Goal: Task Accomplishment & Management: Manage account settings

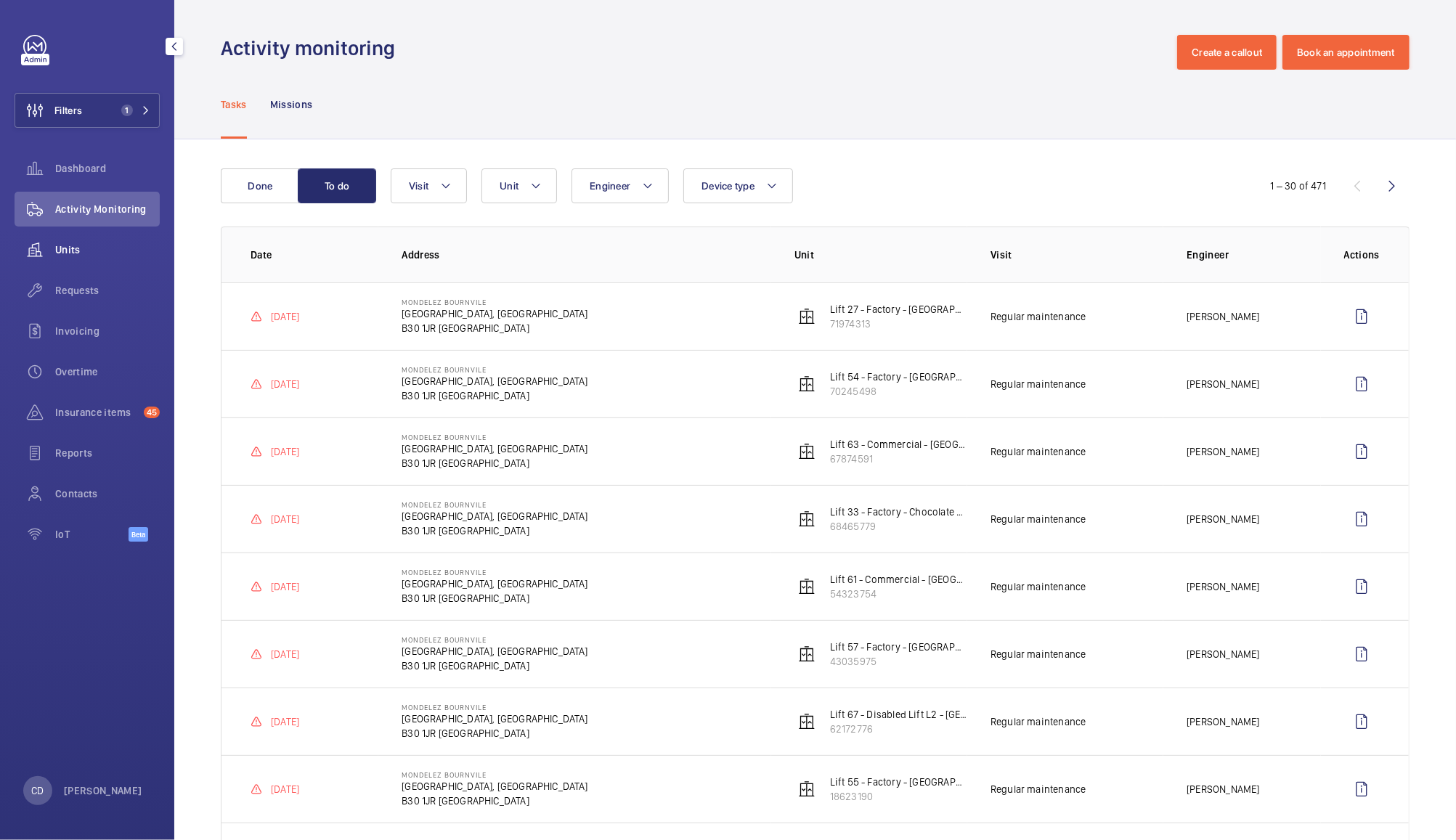
click at [73, 238] on div "Units" at bounding box center [87, 250] width 145 height 35
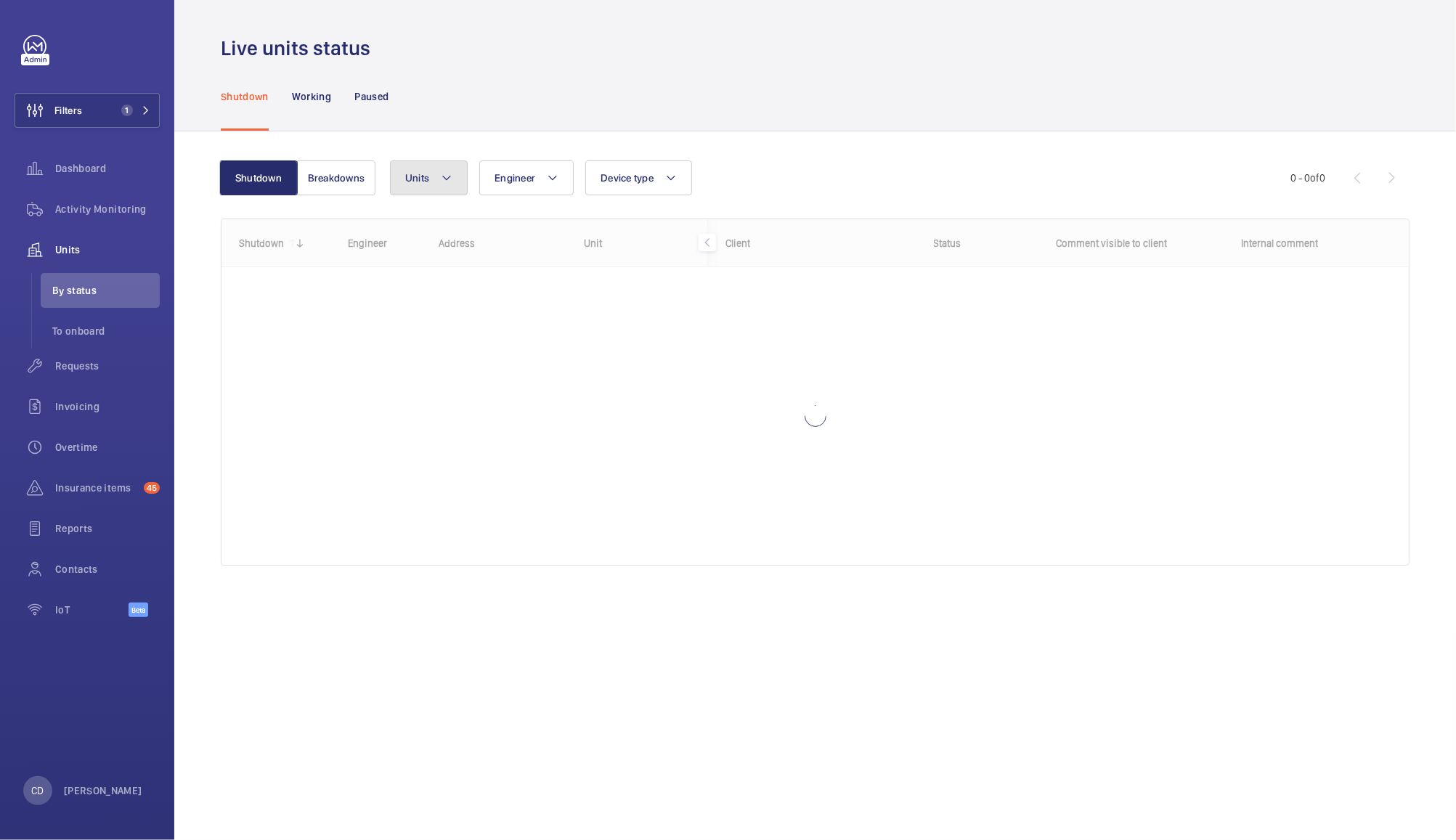
click at [442, 178] on mat-icon at bounding box center [447, 178] width 11 height 17
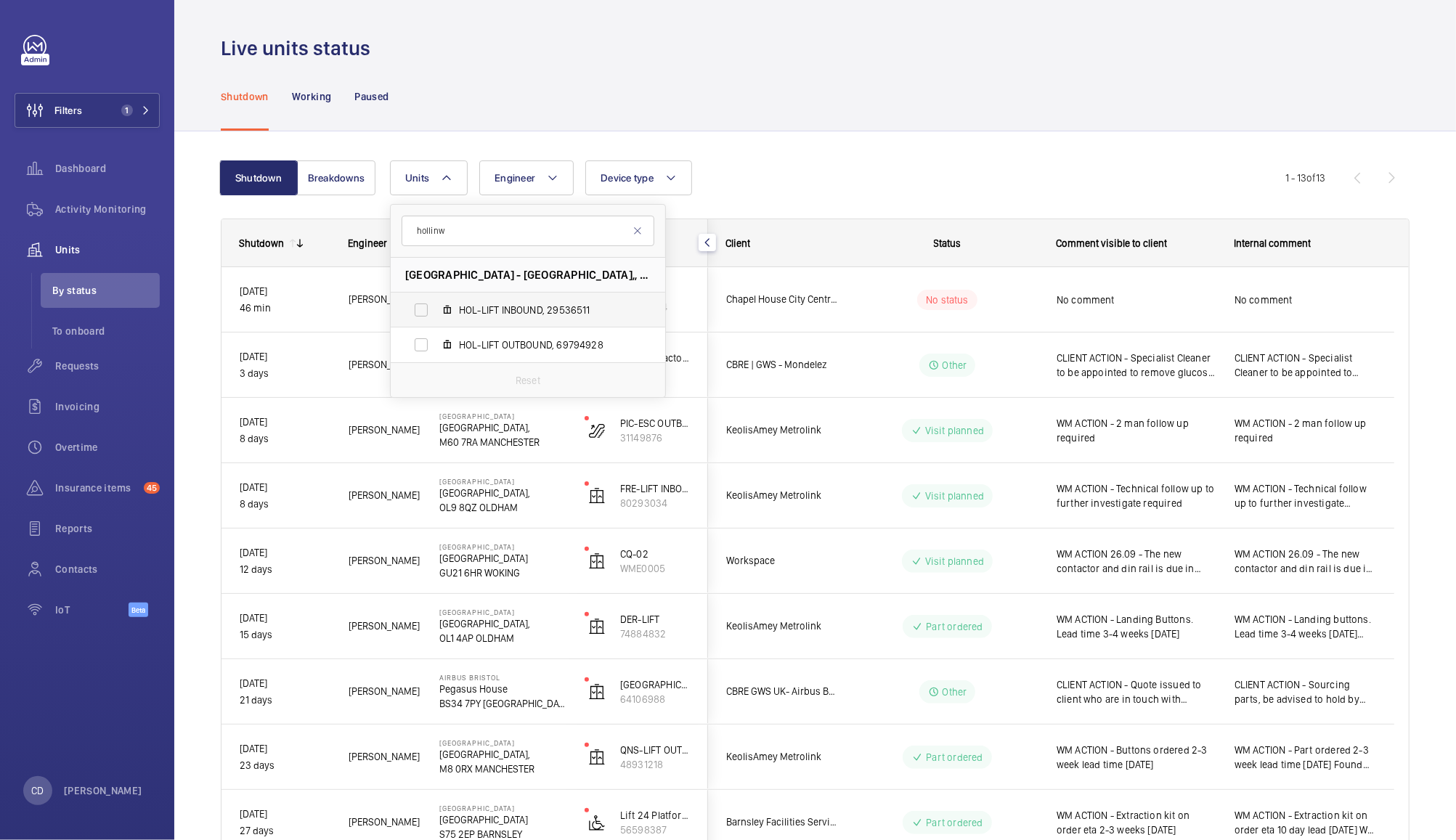
type input "hollinw"
click at [403, 304] on label "HOL-LIFT INBOUND, 29536511" at bounding box center [516, 310] width 251 height 35
click at [407, 304] on input "HOL-LIFT INBOUND, 29536511" at bounding box center [422, 311] width 29 height 29
checkbox input "true"
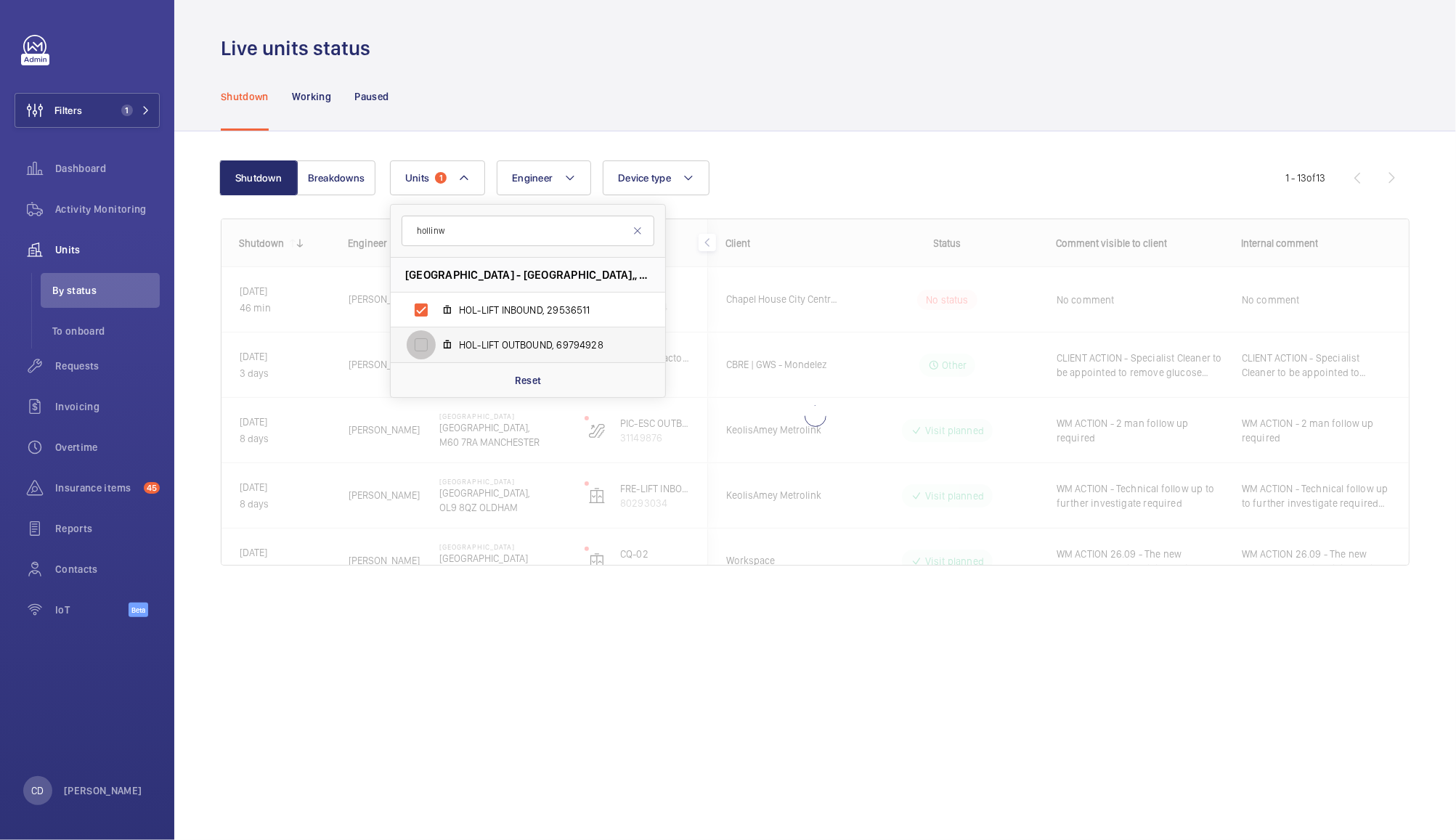
click at [425, 345] on input "HOL-LIFT OUTBOUND, 69794928" at bounding box center [422, 345] width 29 height 29
checkbox input "true"
click at [972, 115] on div "Shutdown Working Paused" at bounding box center [815, 96] width 1188 height 69
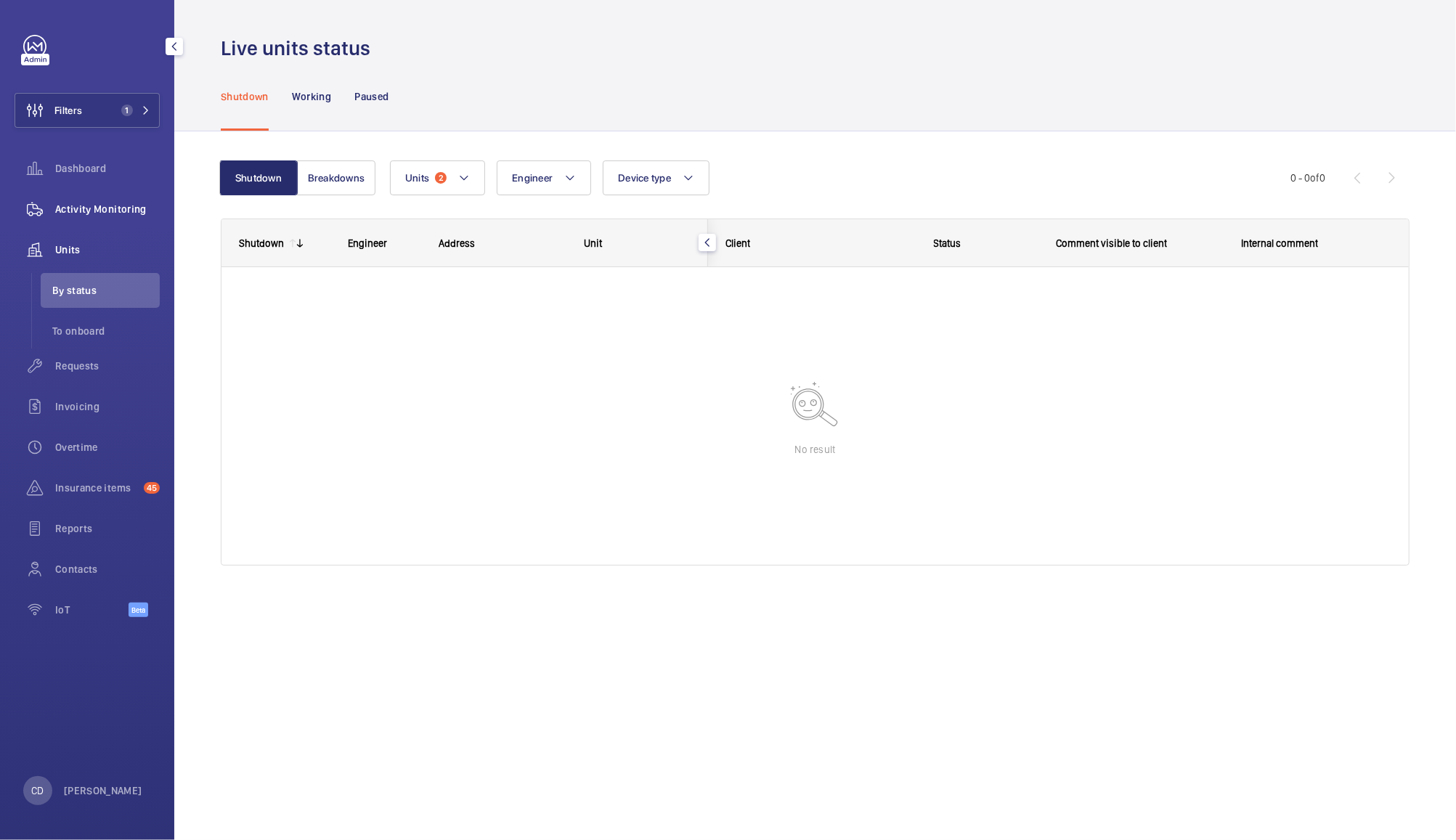
click at [105, 215] on span "Activity Monitoring" at bounding box center [107, 209] width 105 height 15
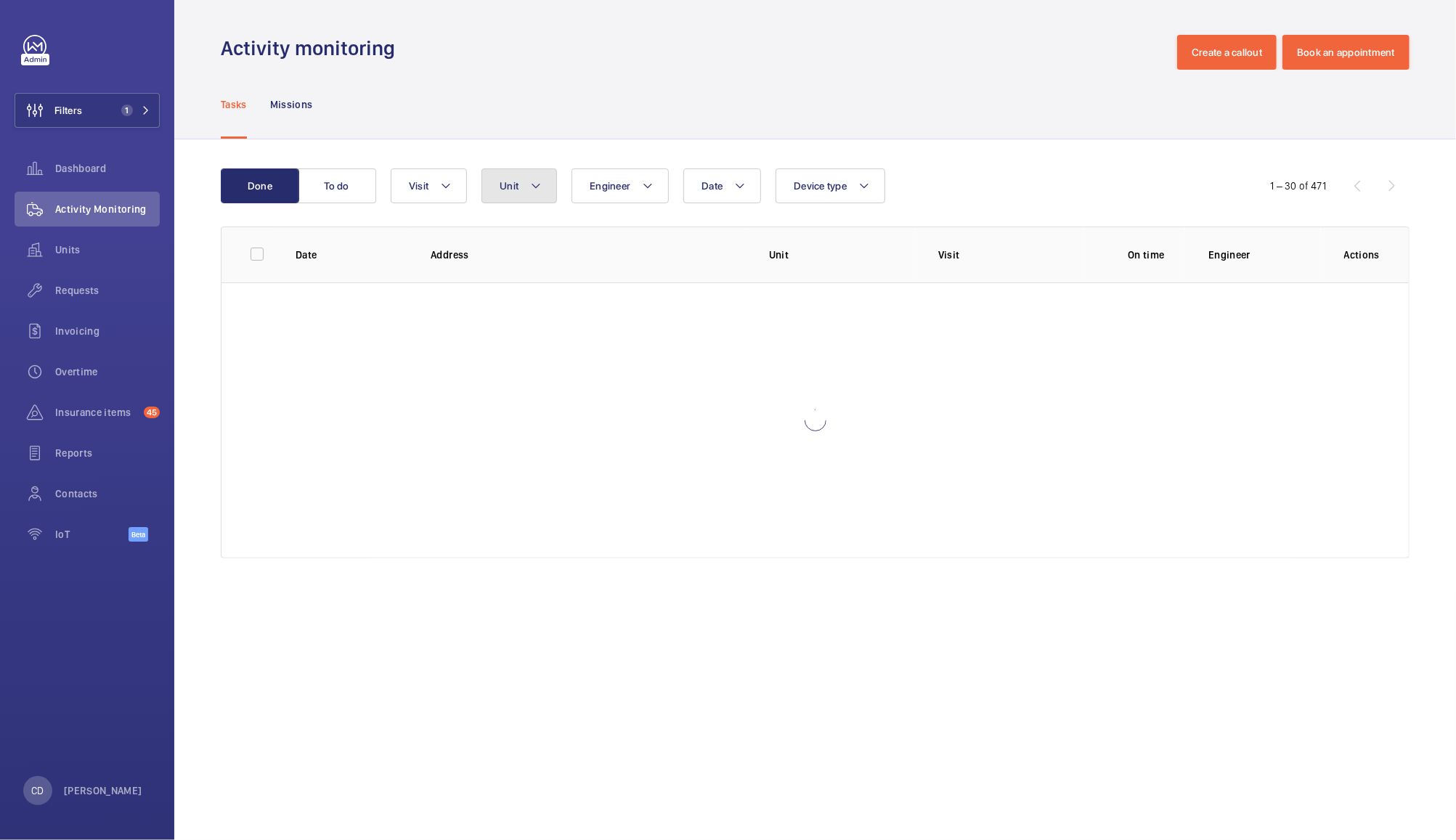
click at [505, 182] on span "Unit" at bounding box center [508, 186] width 19 height 11
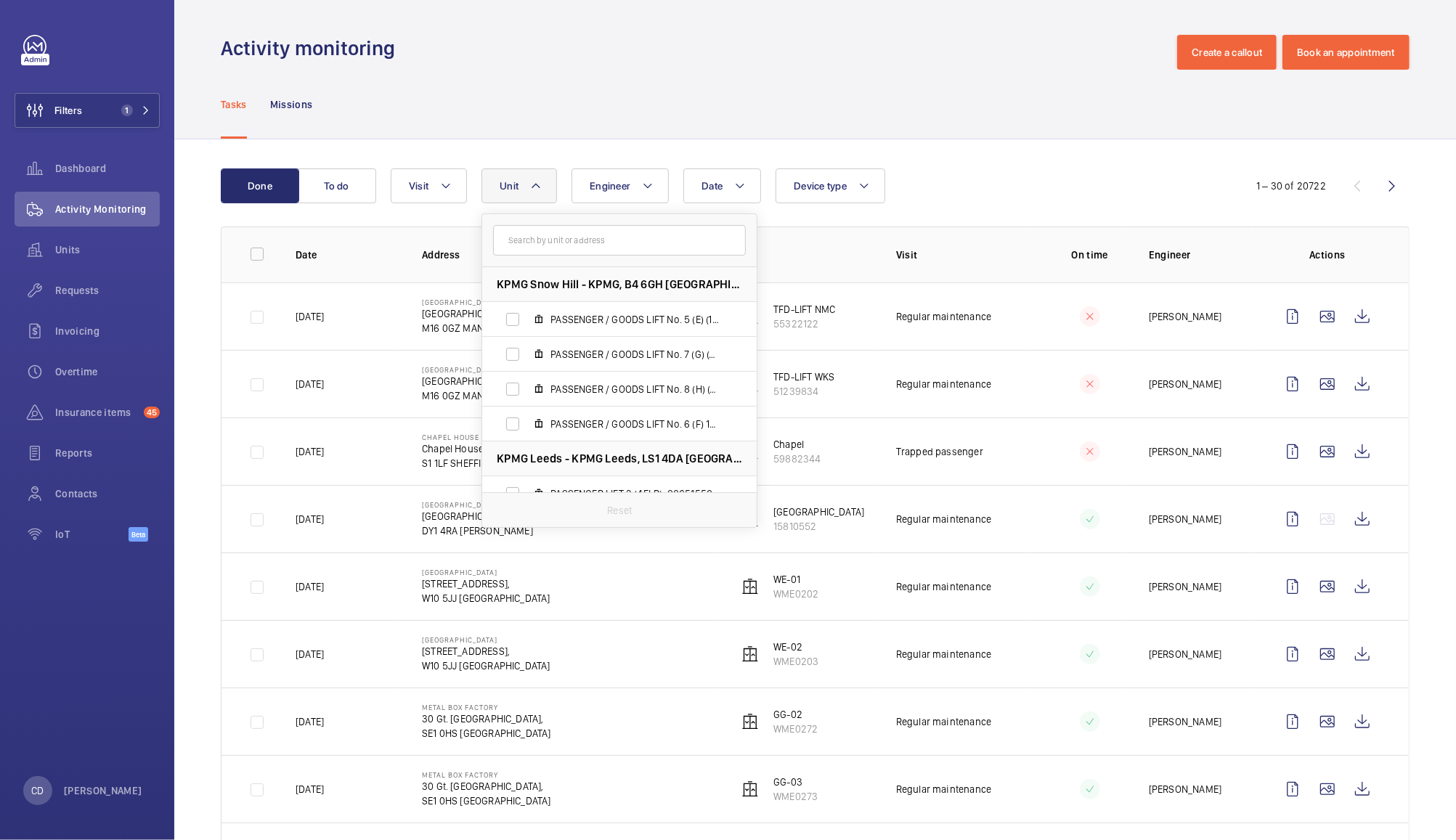
click at [481, 110] on div "Tasks Missions" at bounding box center [815, 104] width 1188 height 69
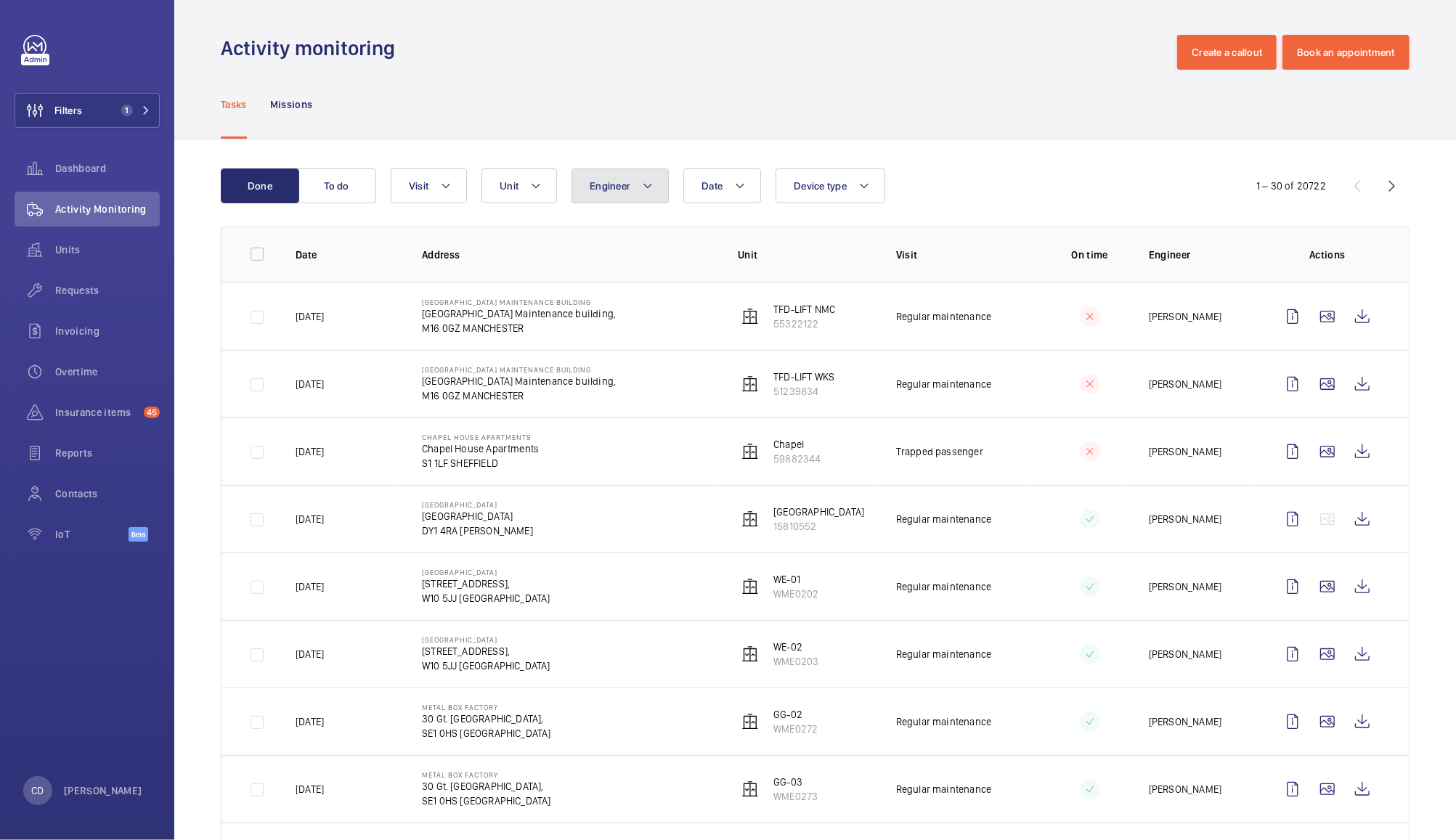
click at [620, 180] on span "Engineer" at bounding box center [610, 186] width 41 height 11
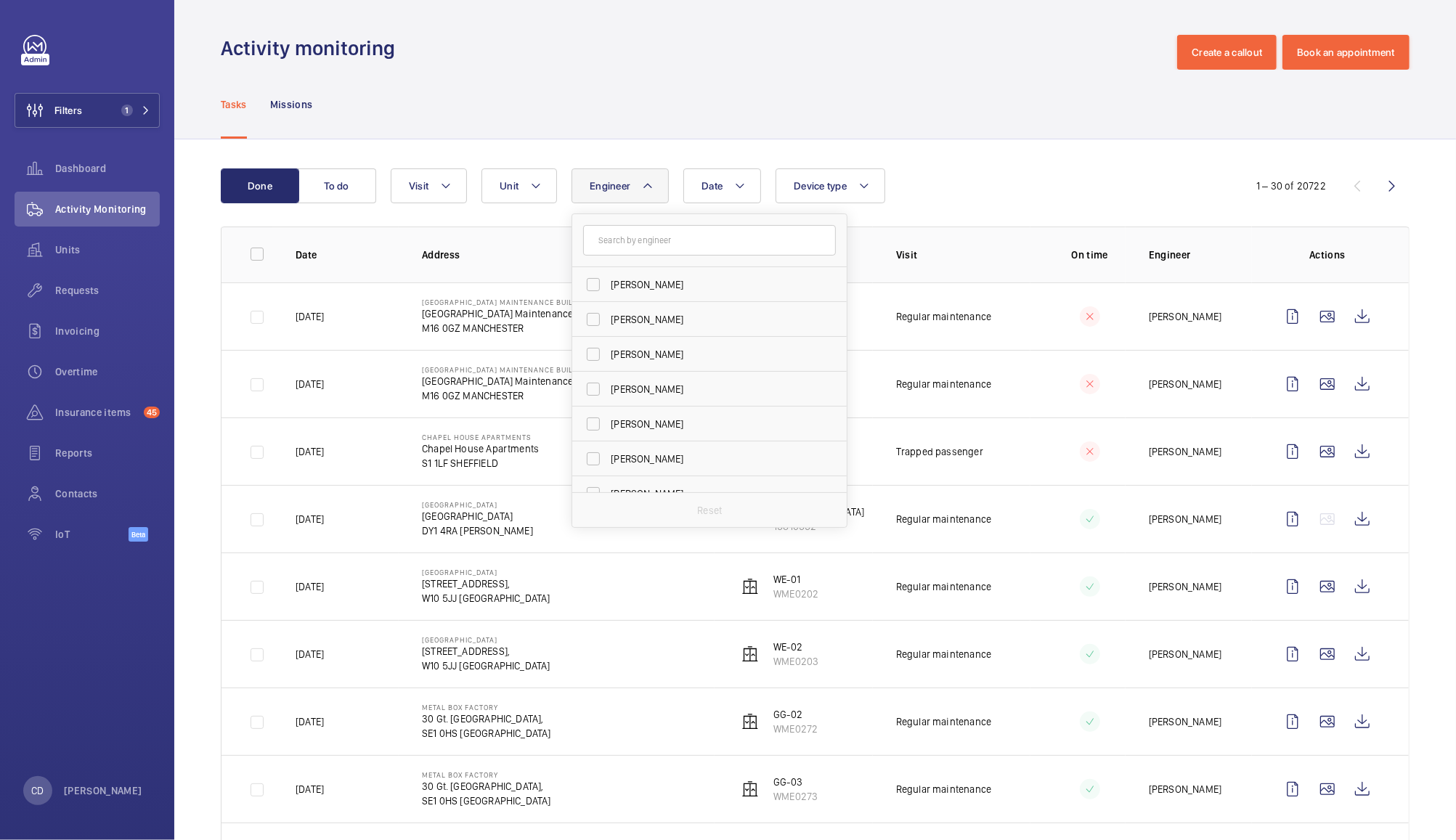
click at [641, 232] on input "text" at bounding box center [709, 241] width 253 height 31
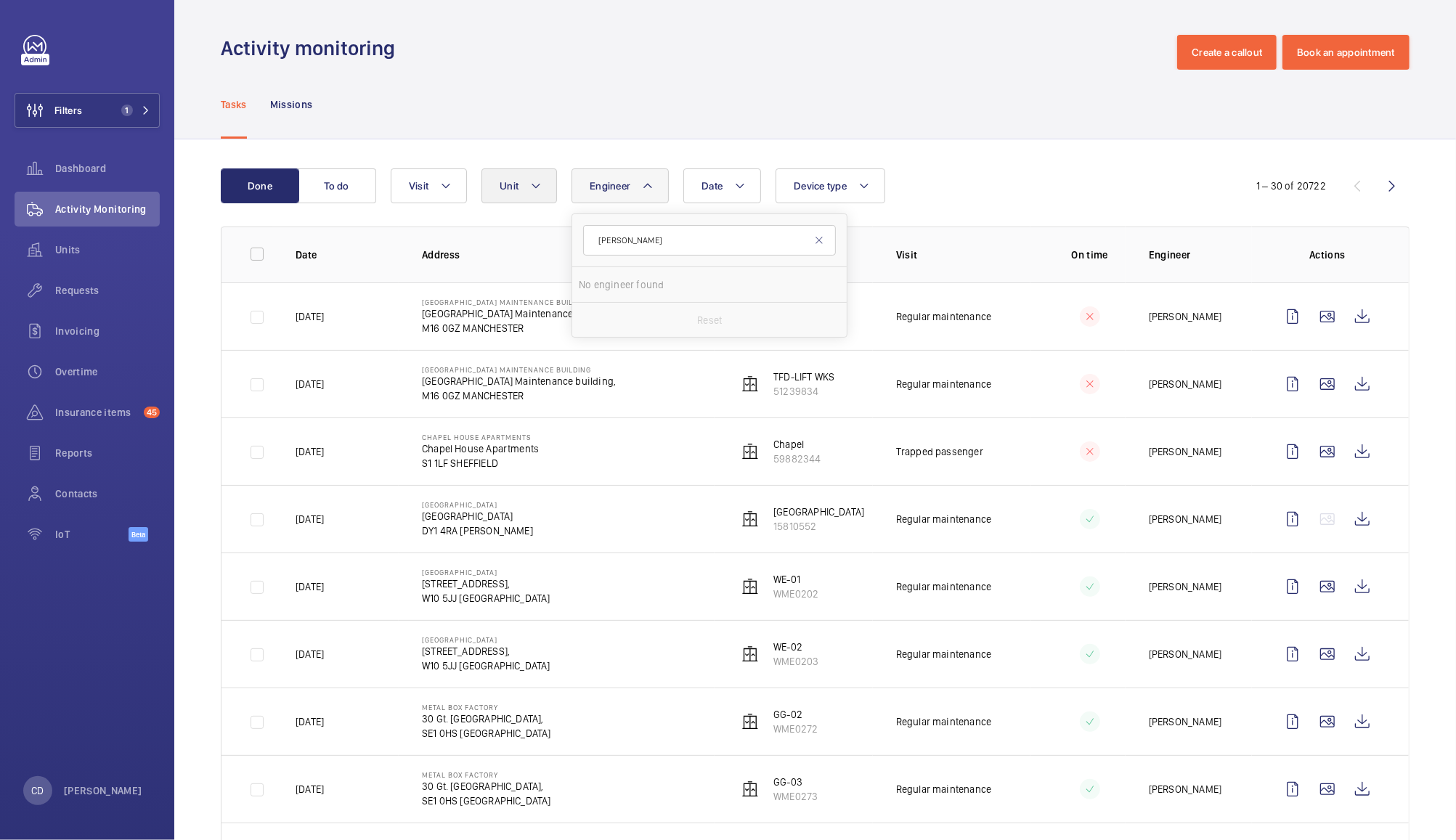
type input "hollin"
click at [516, 186] on span "Unit" at bounding box center [508, 186] width 19 height 11
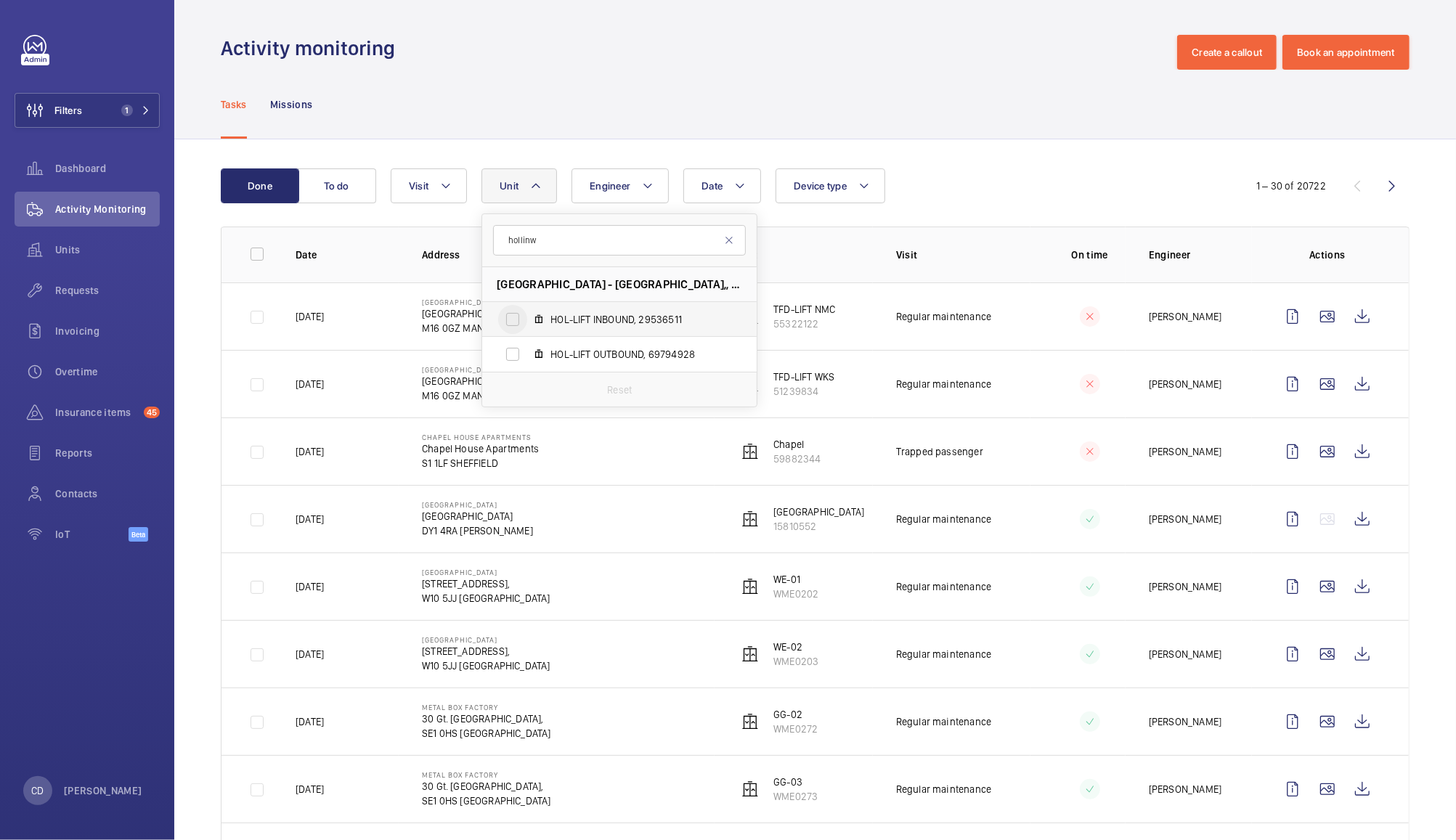
type input "hollinw"
click at [516, 324] on input "HOL-LIFT INBOUND, 29536511" at bounding box center [512, 319] width 29 height 29
checkbox input "true"
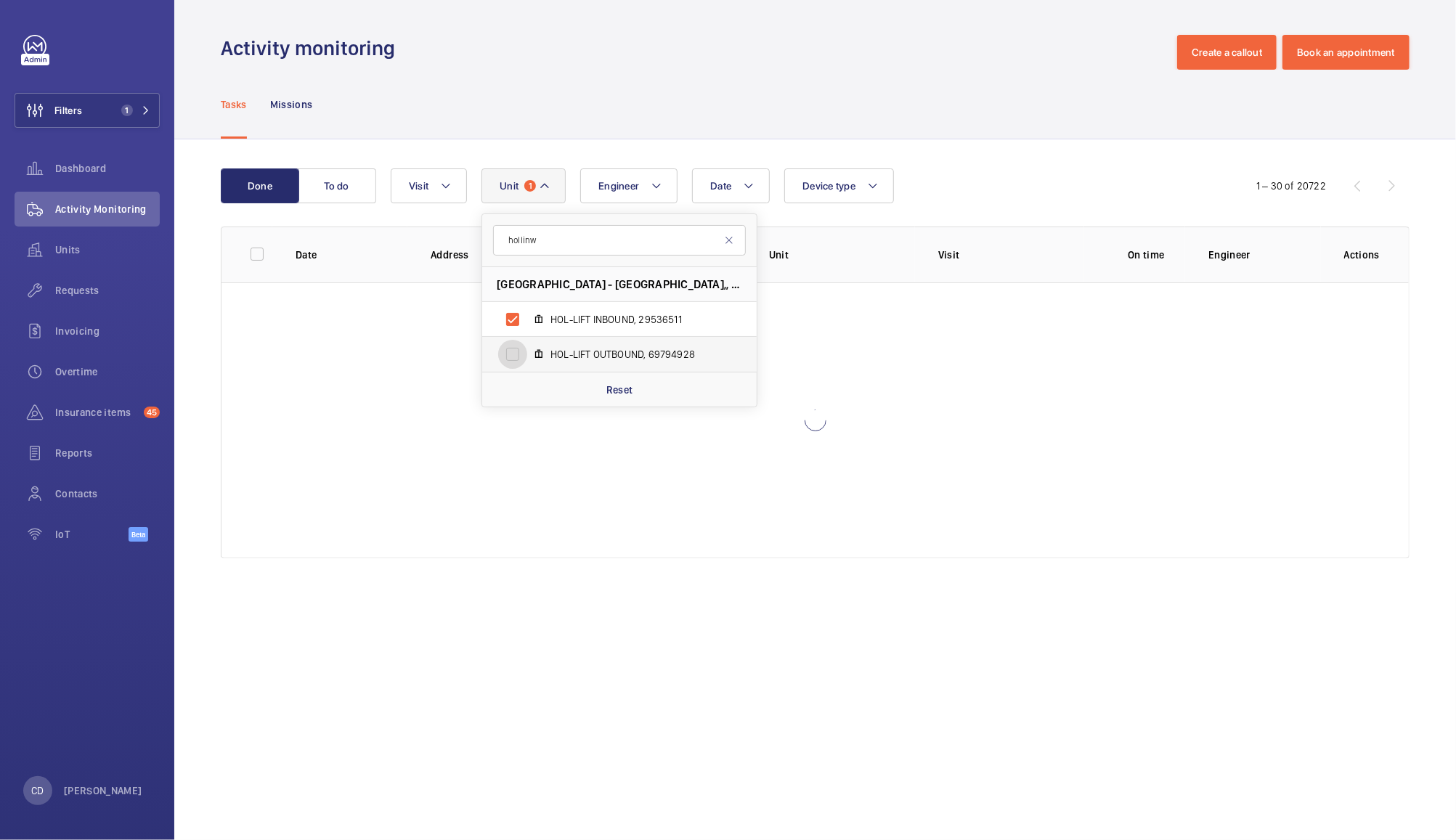
click at [512, 351] on input "HOL-LIFT OUTBOUND, 69794928" at bounding box center [512, 354] width 29 height 29
checkbox input "true"
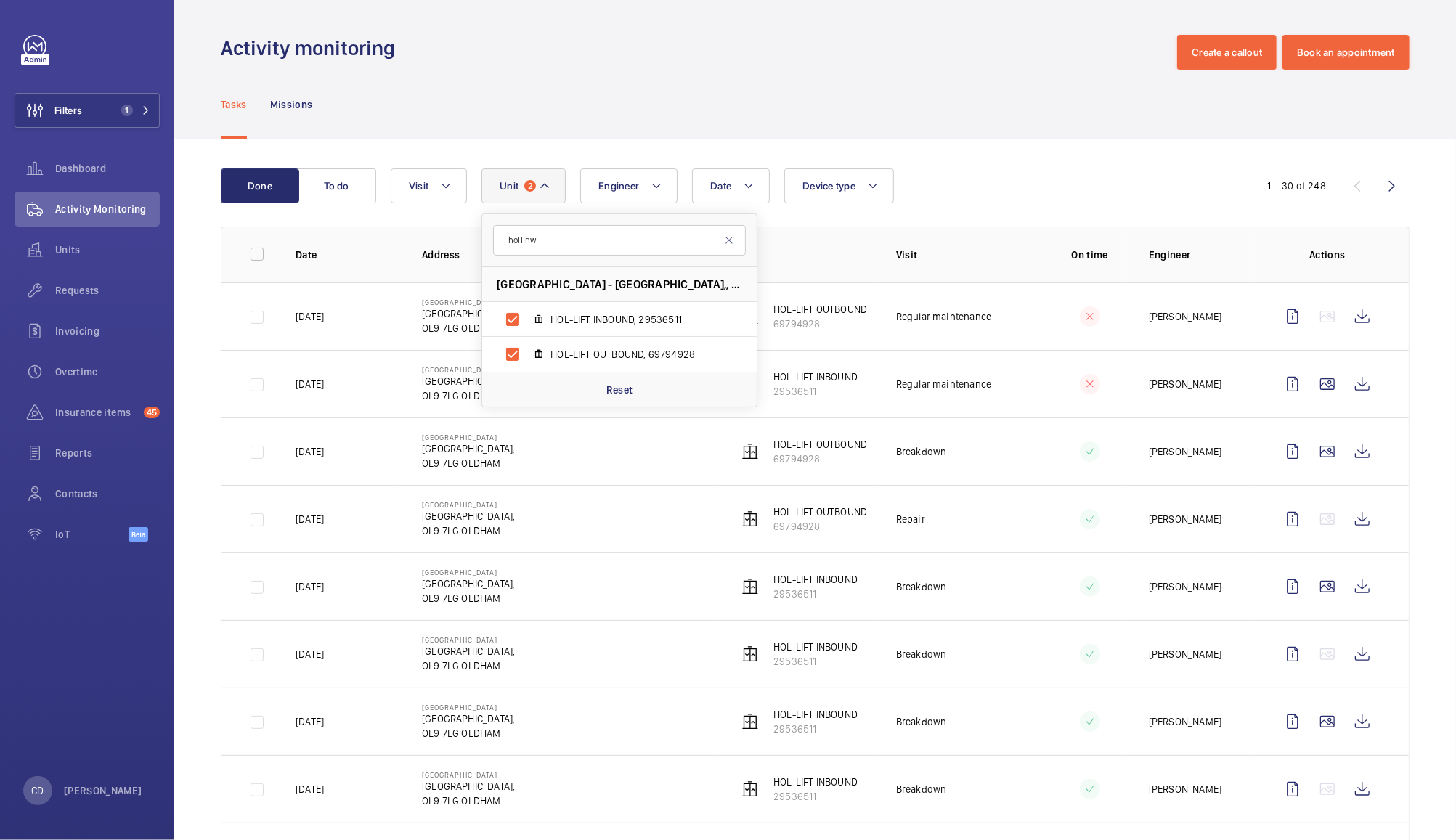
click at [1034, 125] on div "Tasks Missions" at bounding box center [815, 104] width 1188 height 69
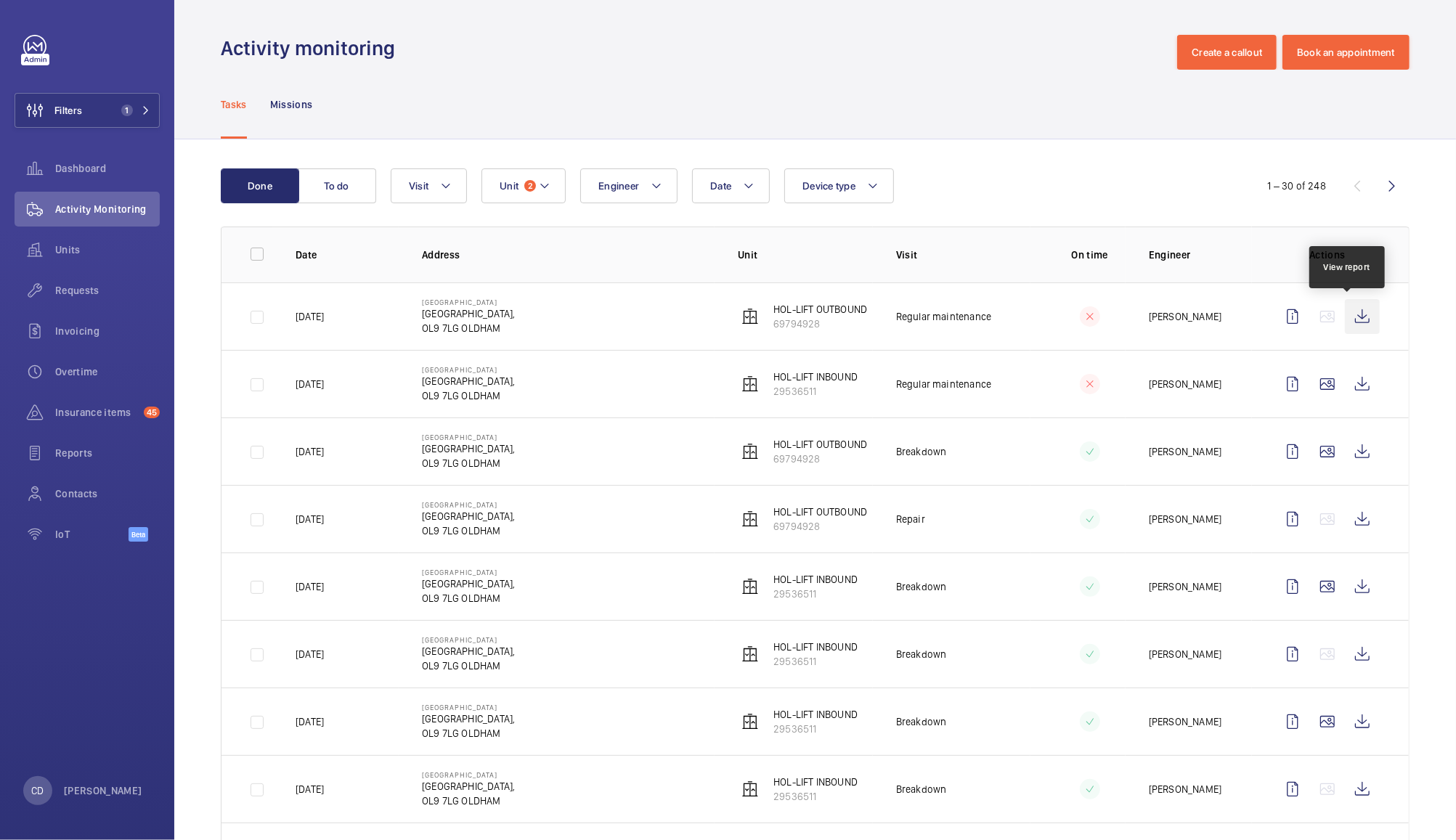
click at [1345, 325] on wm-front-icon-button at bounding box center [1362, 316] width 35 height 35
click at [550, 186] on mat-icon at bounding box center [545, 186] width 11 height 17
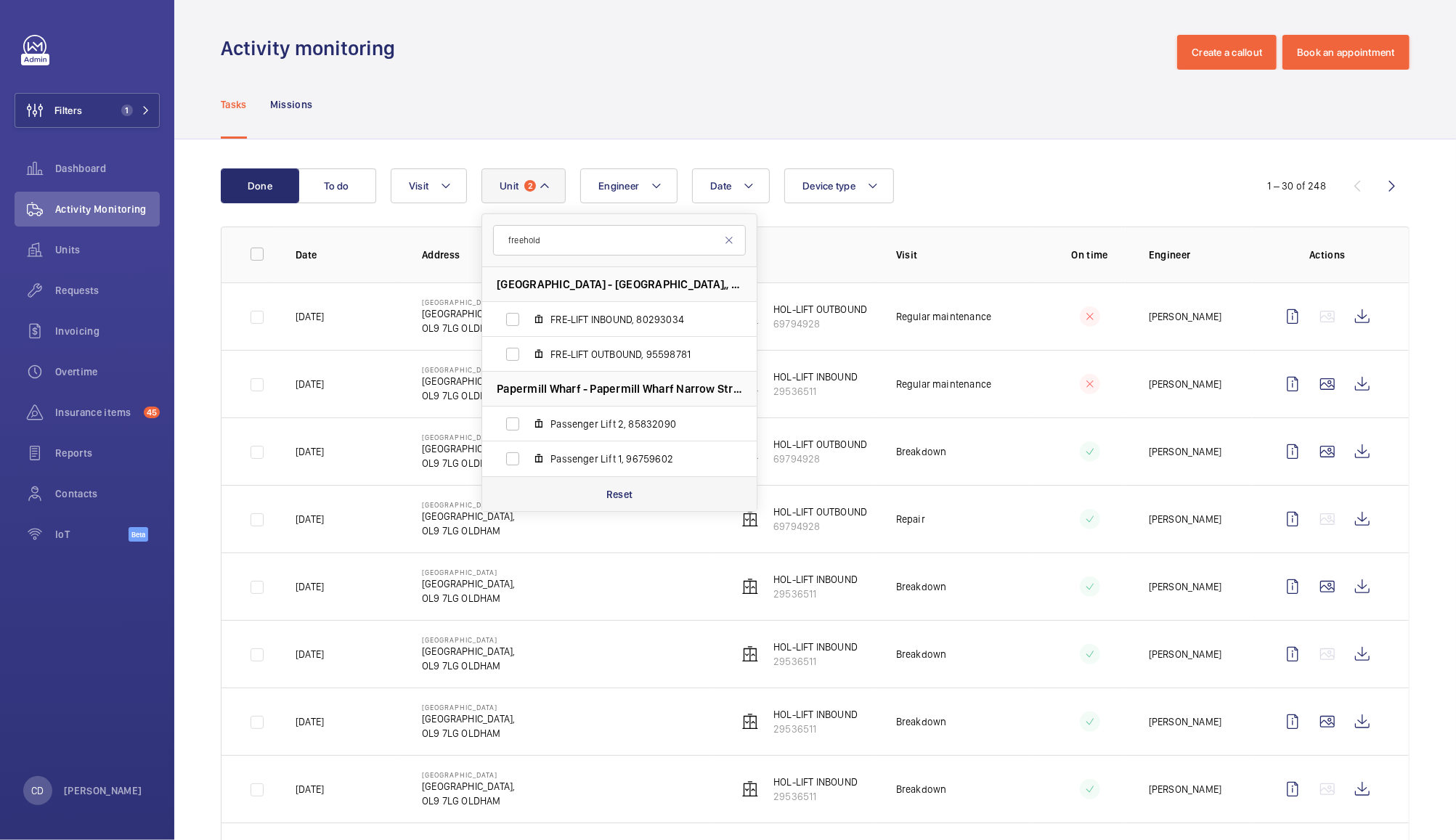
type input "freehold"
click at [606, 491] on p "Reset" at bounding box center [619, 495] width 27 height 15
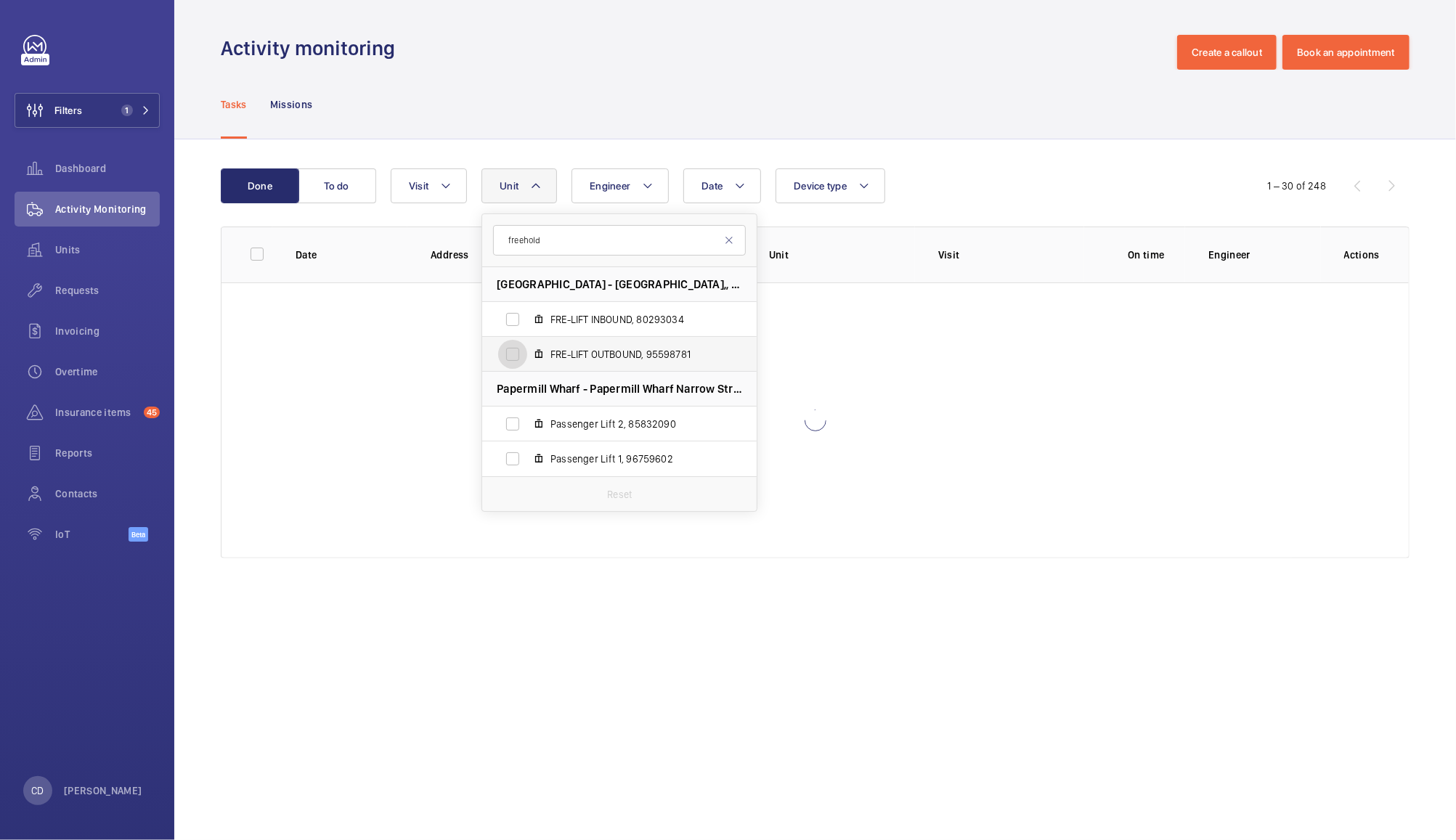
click at [513, 348] on input "FRE-LIFT OUTBOUND, 95598781" at bounding box center [512, 354] width 29 height 29
checkbox input "true"
click at [512, 319] on input "FRE-LIFT INBOUND, 80293034" at bounding box center [512, 319] width 29 height 29
checkbox input "true"
click at [969, 156] on div "Done To do Date Engineer Unit 2 freehold Freehold Railway Station - Freehold Ra…" at bounding box center [815, 366] width 1282 height 454
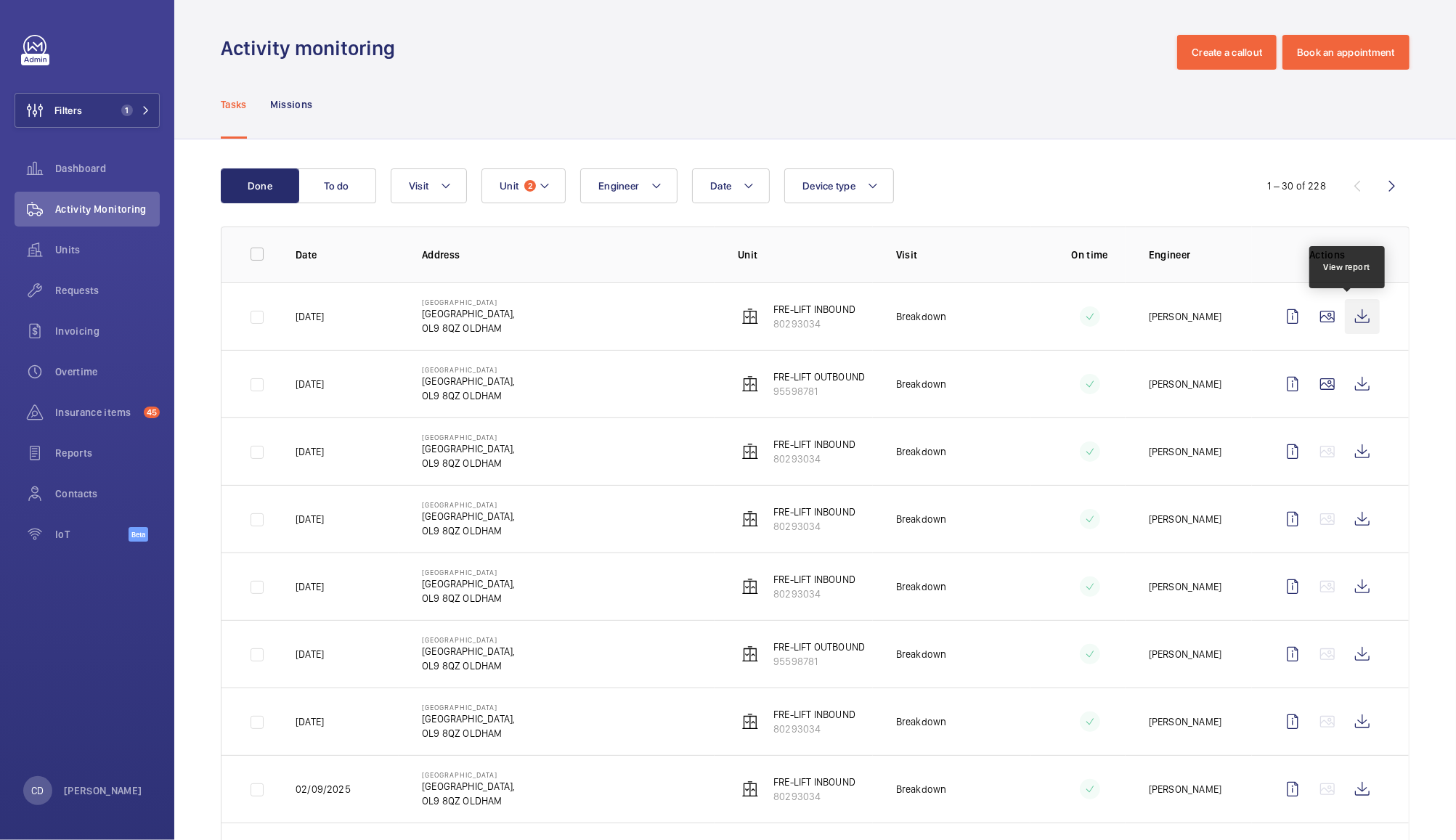
click at [1350, 324] on wm-front-icon-button at bounding box center [1362, 316] width 35 height 35
click at [1345, 394] on wm-front-icon-button at bounding box center [1362, 384] width 35 height 35
click at [1345, 330] on wm-front-icon-button at bounding box center [1362, 316] width 35 height 35
click at [93, 174] on span "Dashboard" at bounding box center [107, 169] width 105 height 15
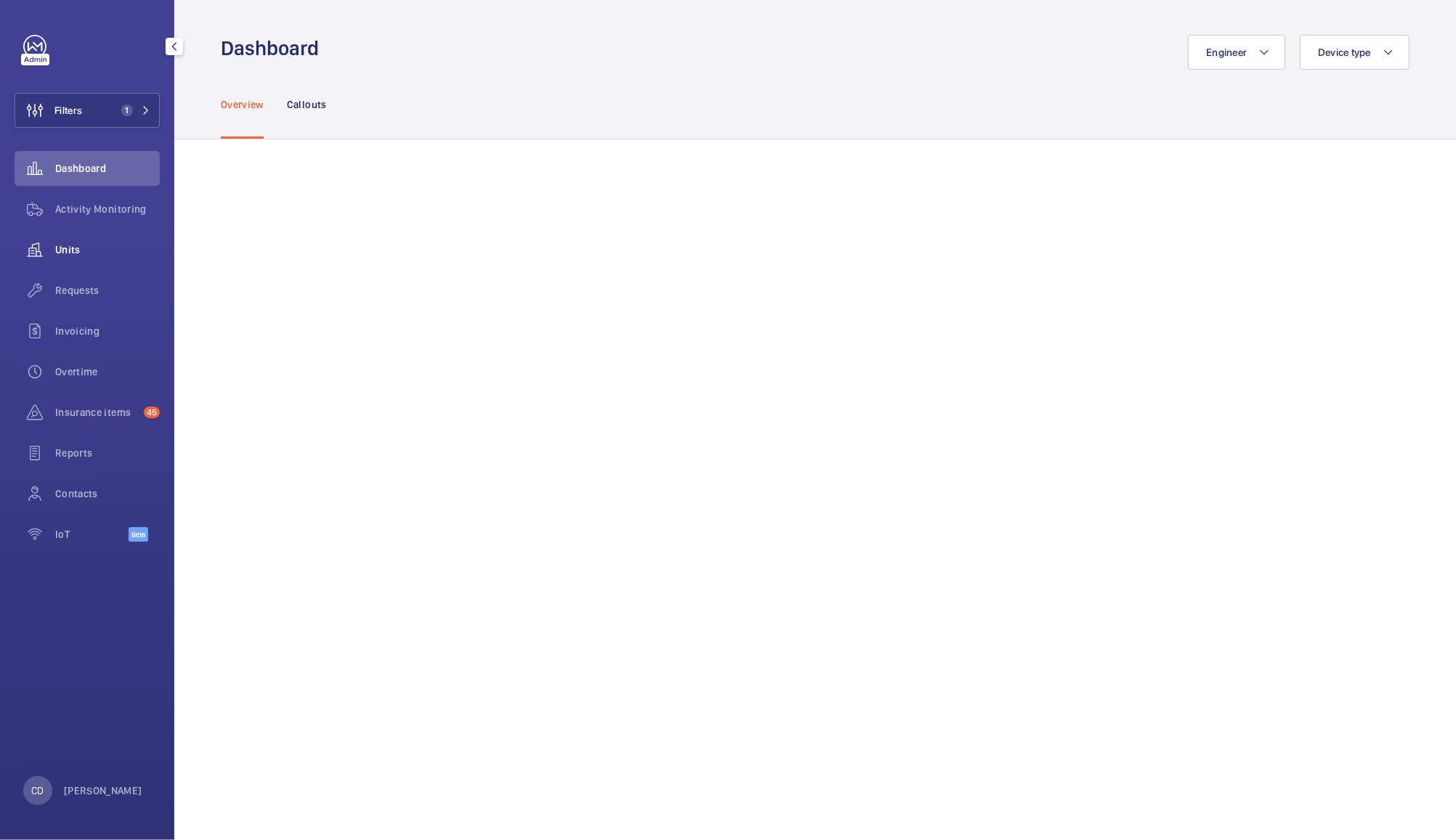
click at [65, 252] on span "Units" at bounding box center [107, 250] width 105 height 15
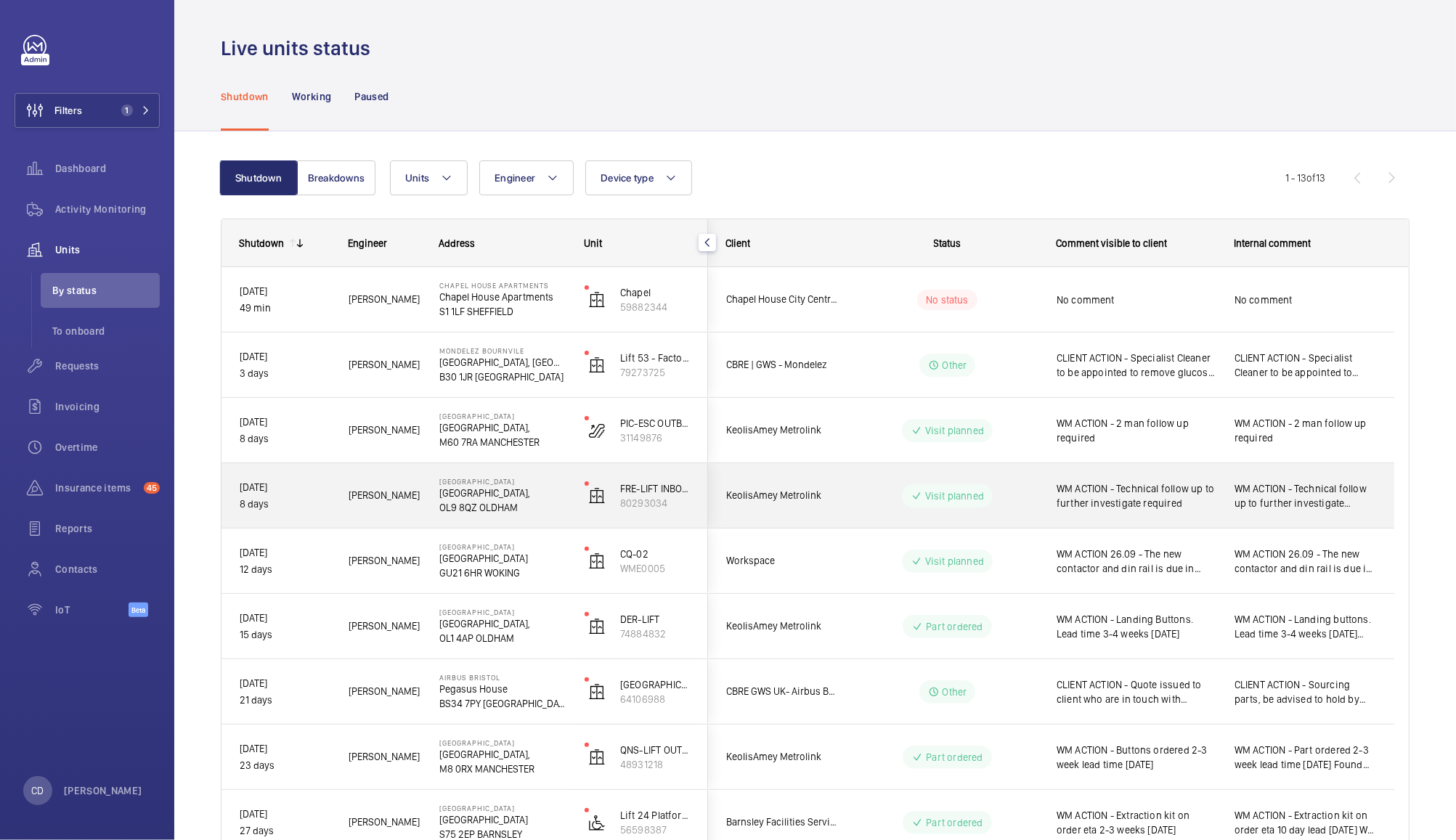
click at [1178, 490] on span "WM ACTION - Technical follow up to further investigate required" at bounding box center [1136, 496] width 159 height 29
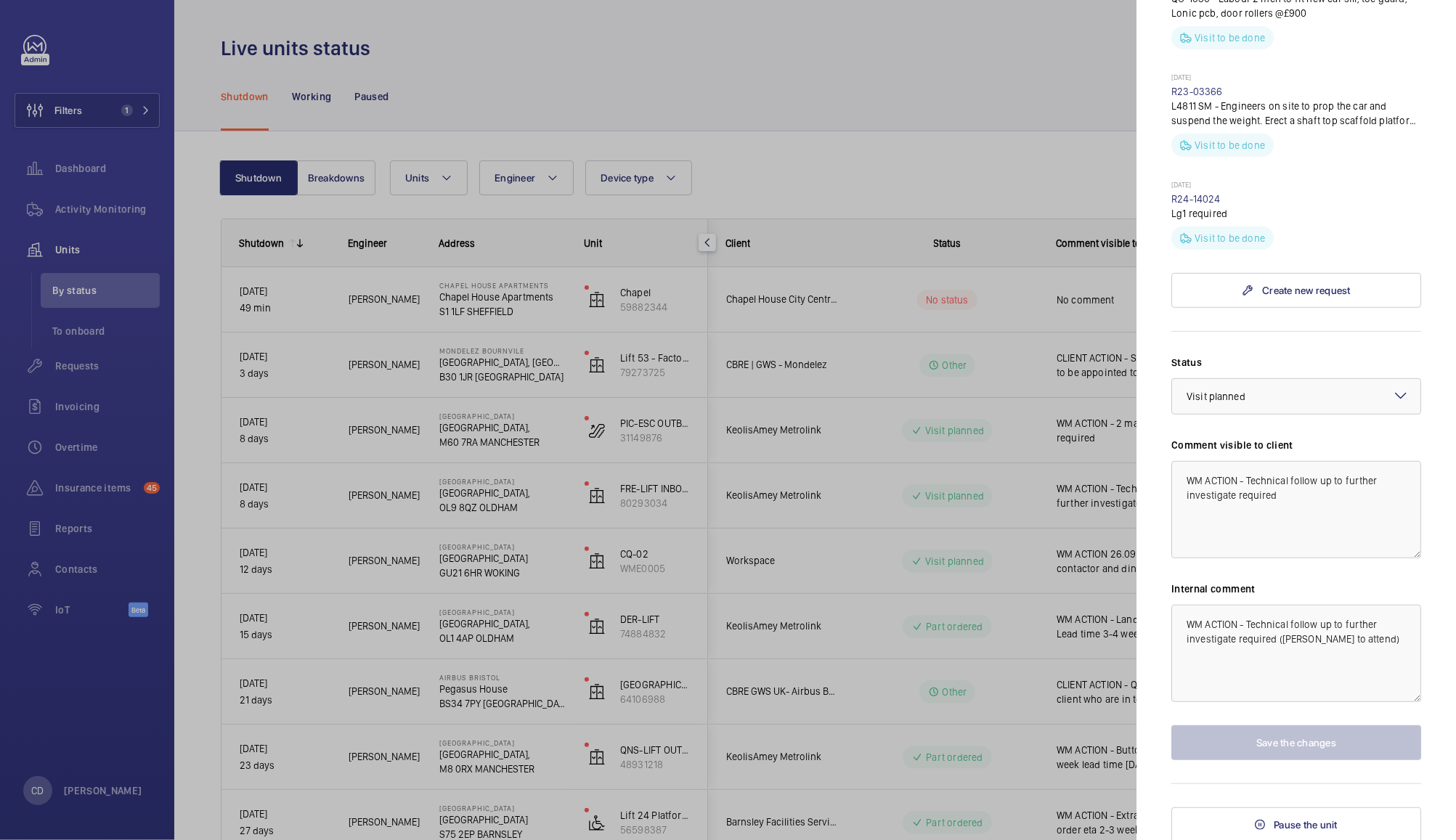
scroll to position [483, 0]
drag, startPoint x: 1287, startPoint y: 502, endPoint x: 1250, endPoint y: 480, distance: 43.0
click at [1250, 480] on textarea "WM ACTION - Technical follow up to further investigate required" at bounding box center [1296, 509] width 250 height 97
type textarea "WM ACTION - Two man attendance required"
paste textarea "wo man attendance required"
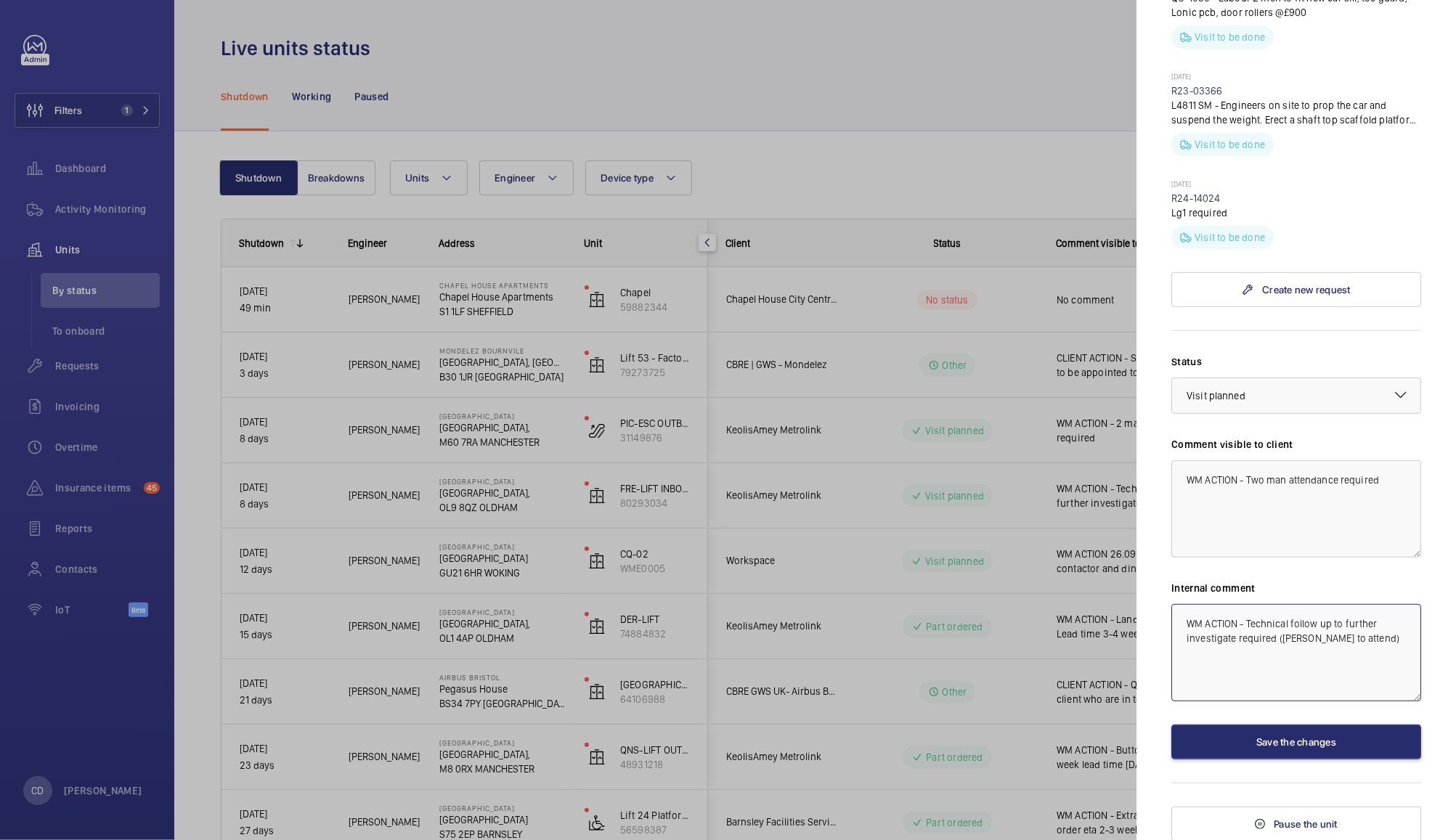
type textarea "WM ACTION - Two man attendance required"
click at [1294, 755] on button "Save the changes" at bounding box center [1296, 742] width 250 height 35
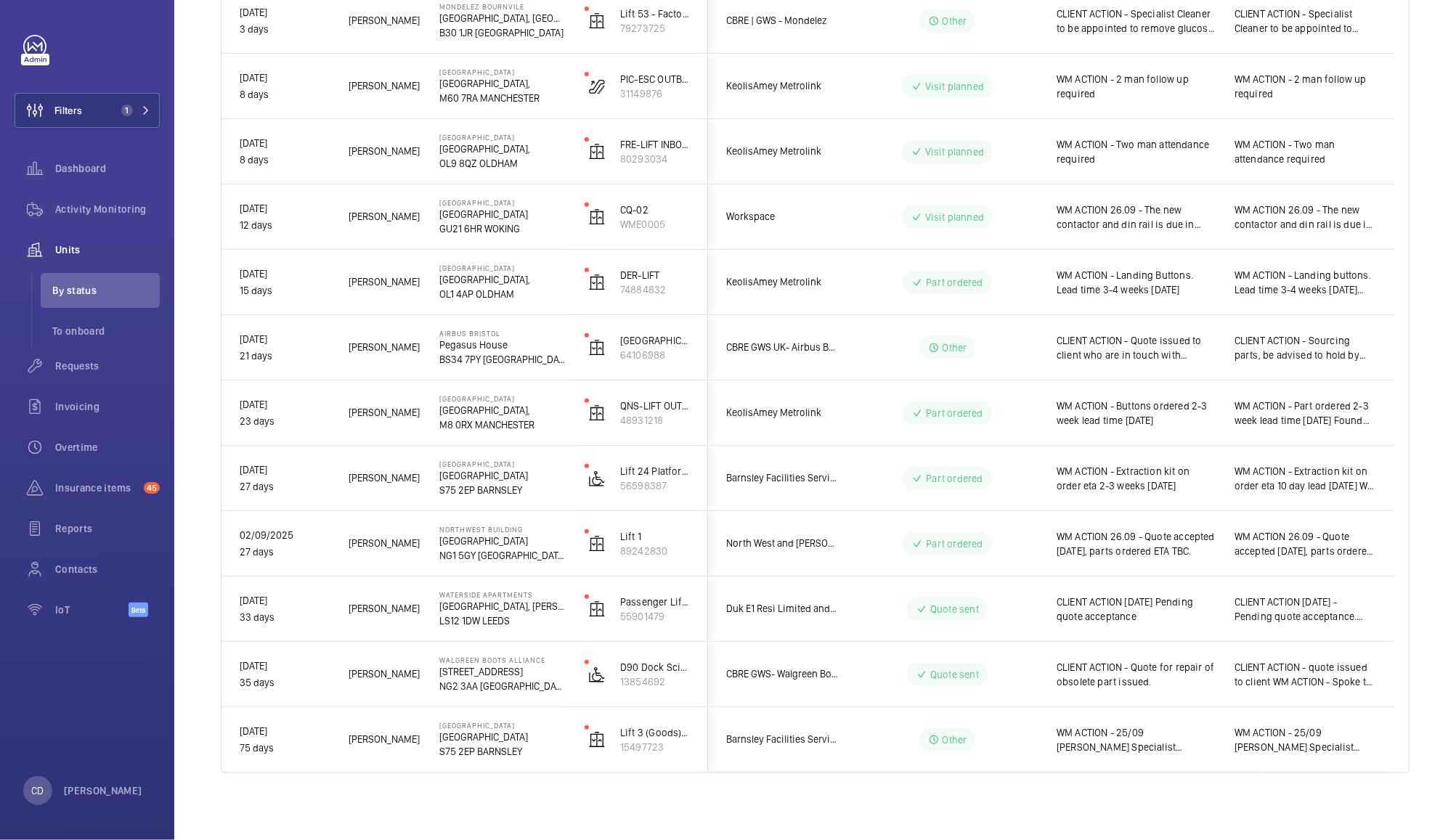
scroll to position [345, 0]
click at [1084, 213] on span "WM ACTION 26.09 - The new contactor and din rail is due in sometime on Monday a…" at bounding box center [1136, 216] width 159 height 29
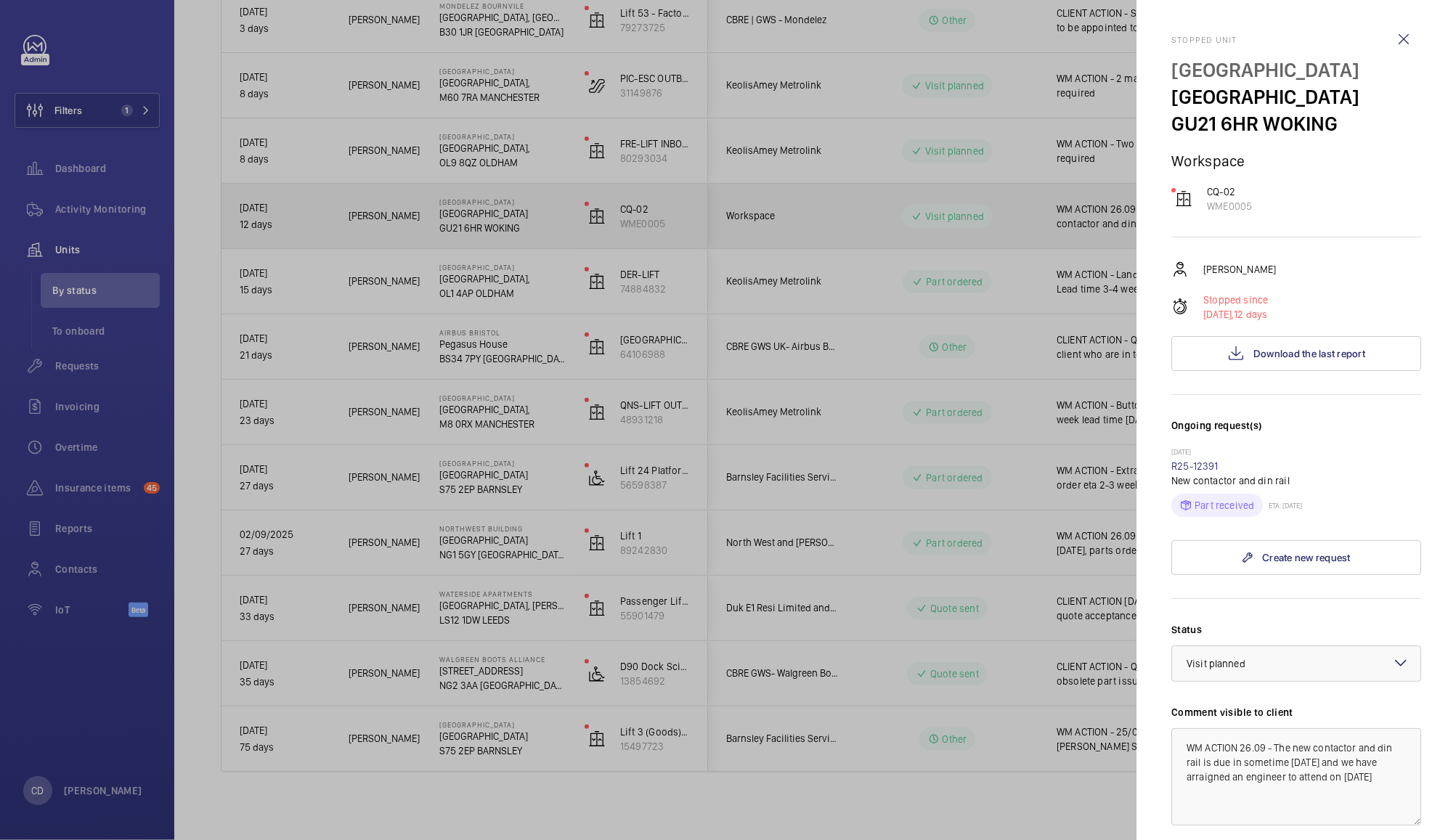
click at [951, 214] on div at bounding box center [728, 420] width 1456 height 840
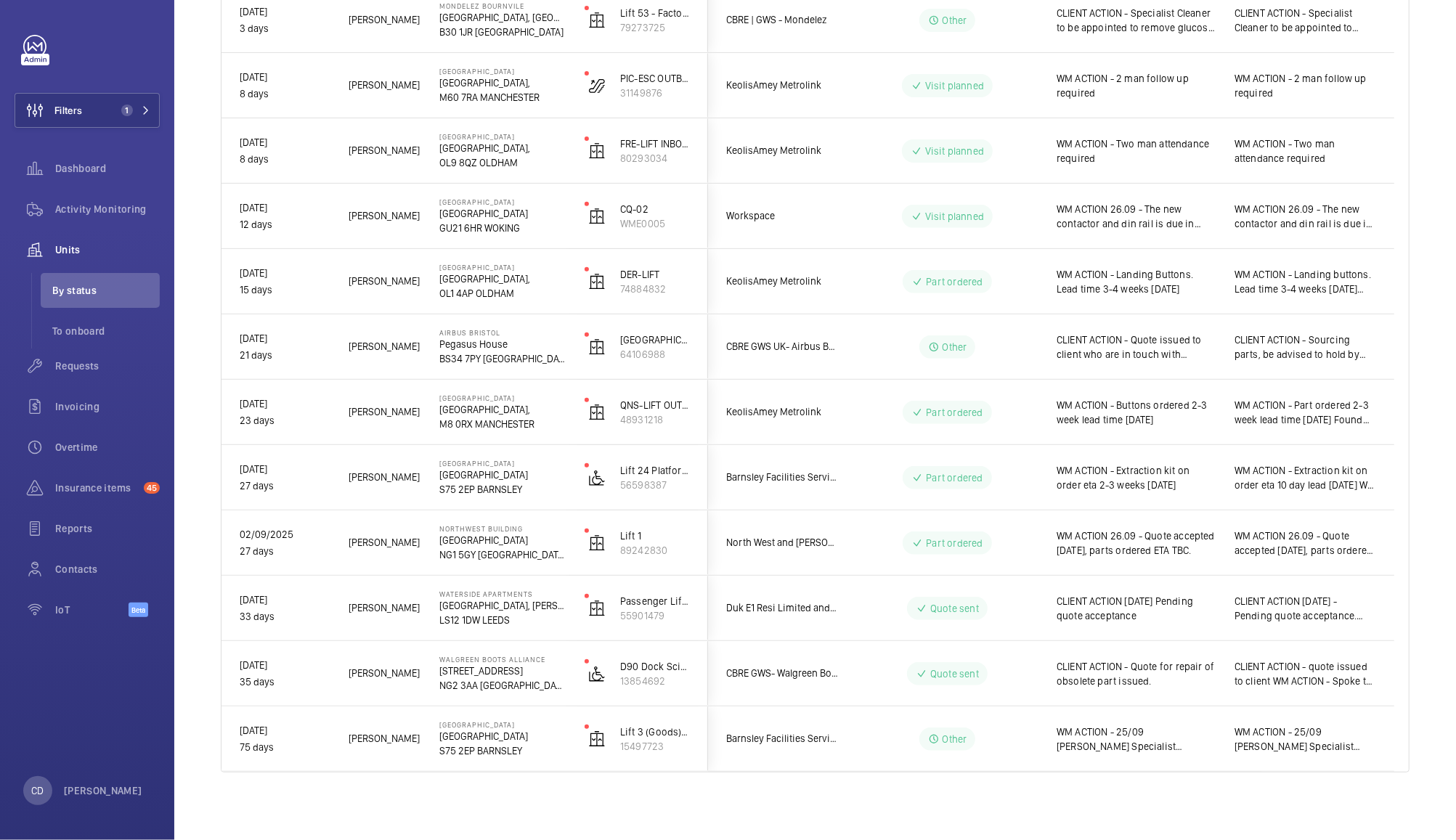
click at [1158, 561] on div "WM ACTION 26.09 - Quote accepted 24th September, parts ordered ETA TBC." at bounding box center [1128, 543] width 177 height 62
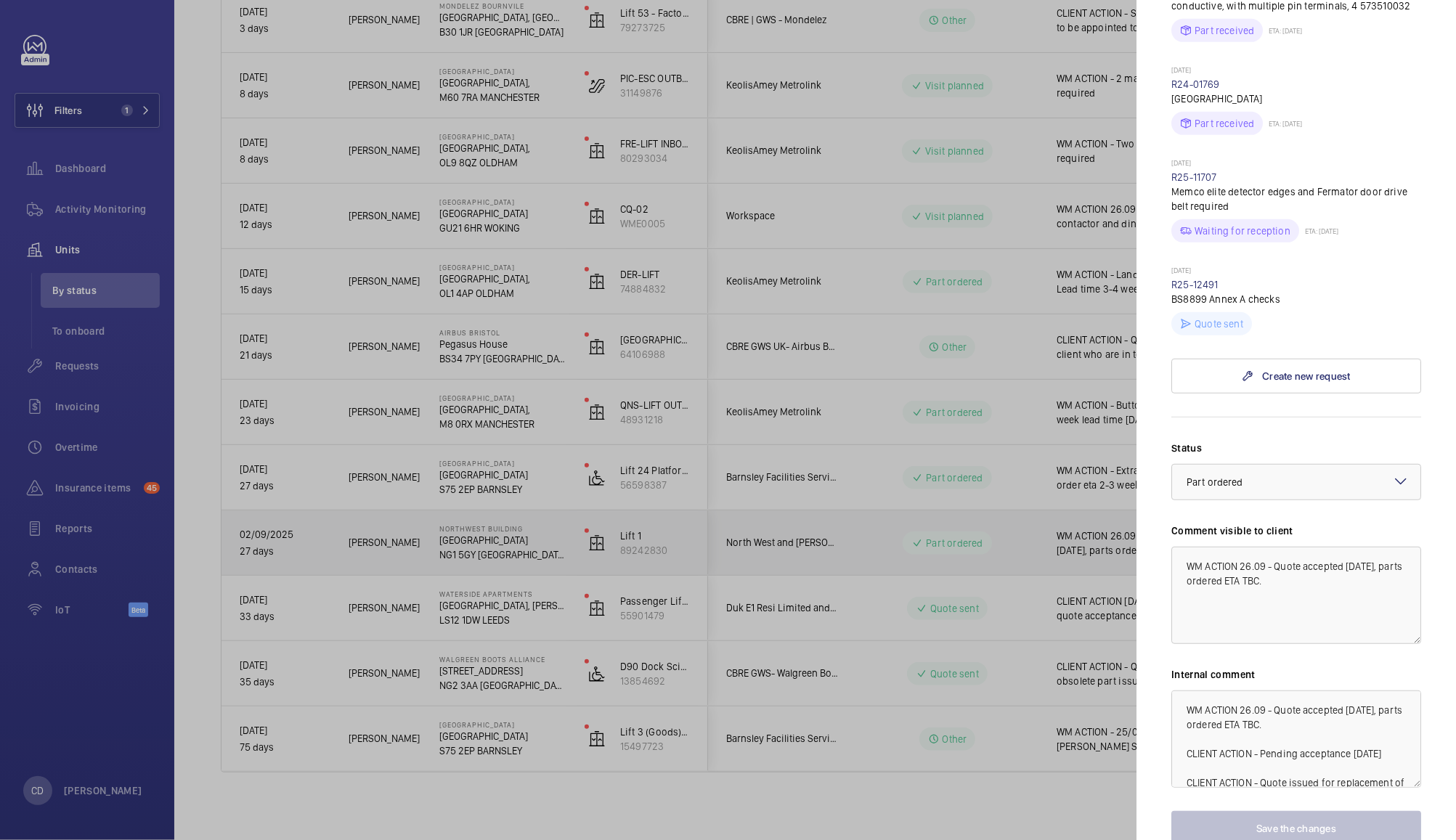
scroll to position [536, 0]
click at [1047, 550] on div at bounding box center [728, 420] width 1456 height 840
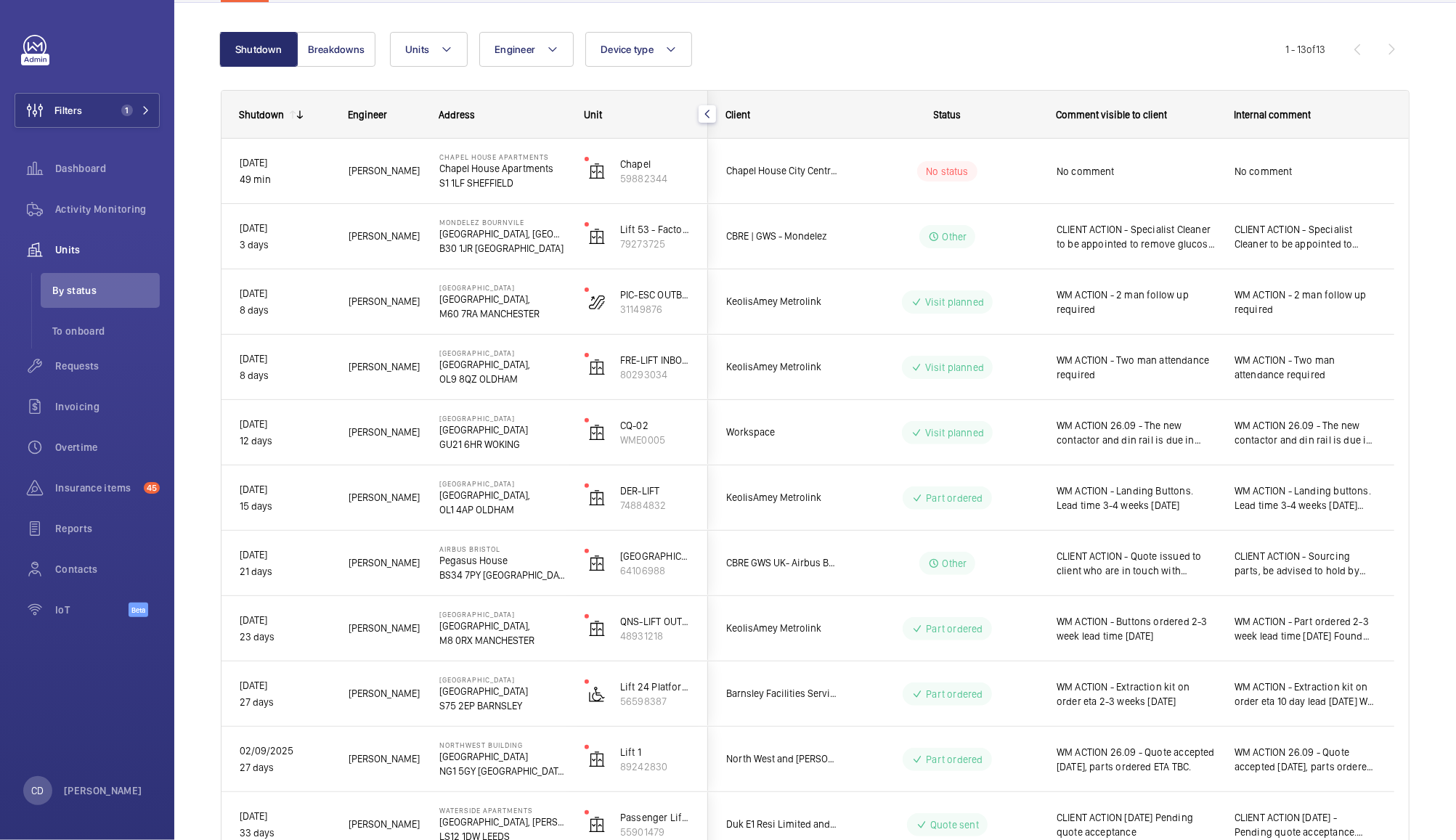
scroll to position [129, 0]
click at [1121, 171] on span "No comment" at bounding box center [1136, 171] width 159 height 15
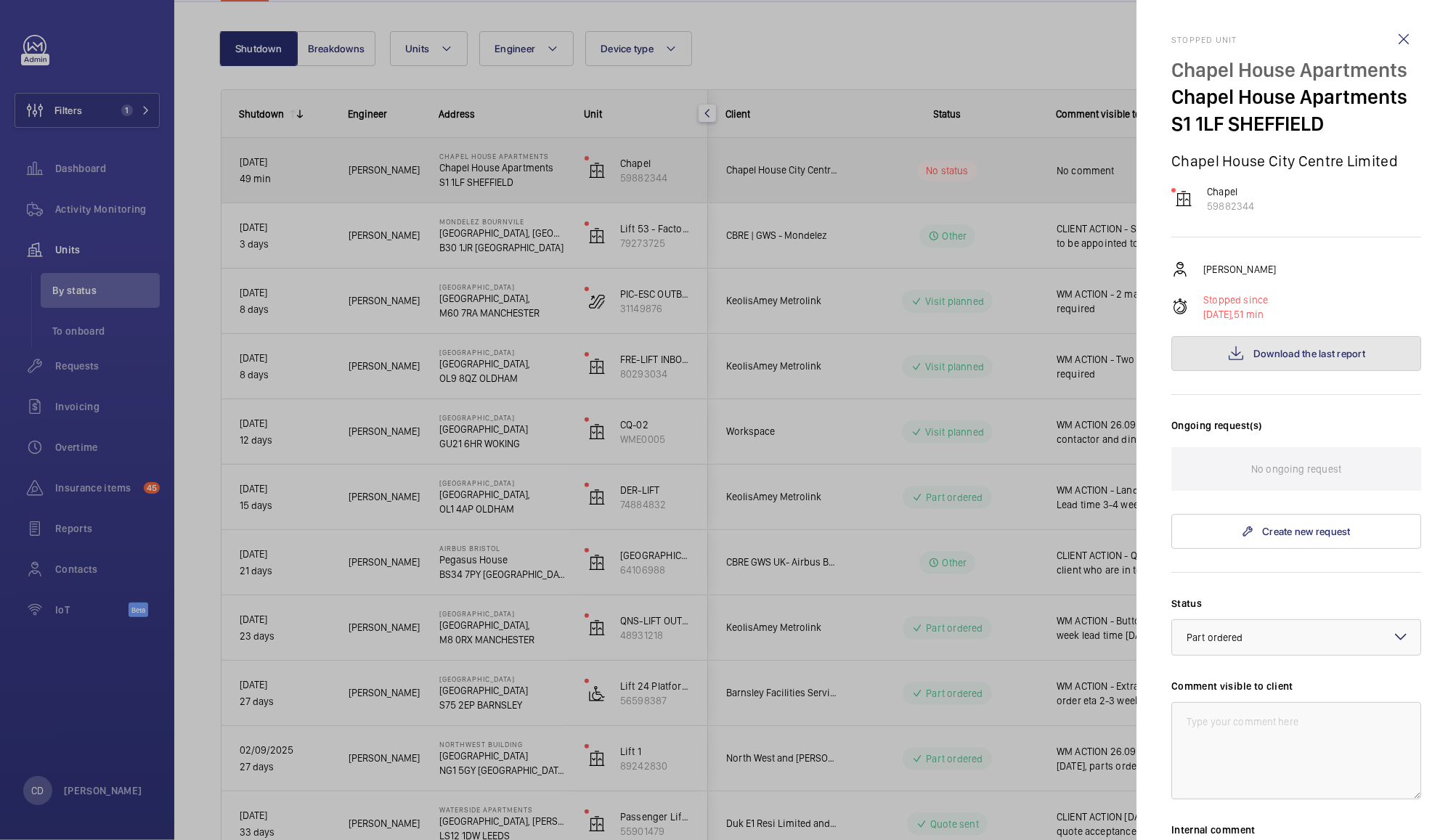
click at [1301, 359] on span "Download the last report" at bounding box center [1309, 354] width 112 height 11
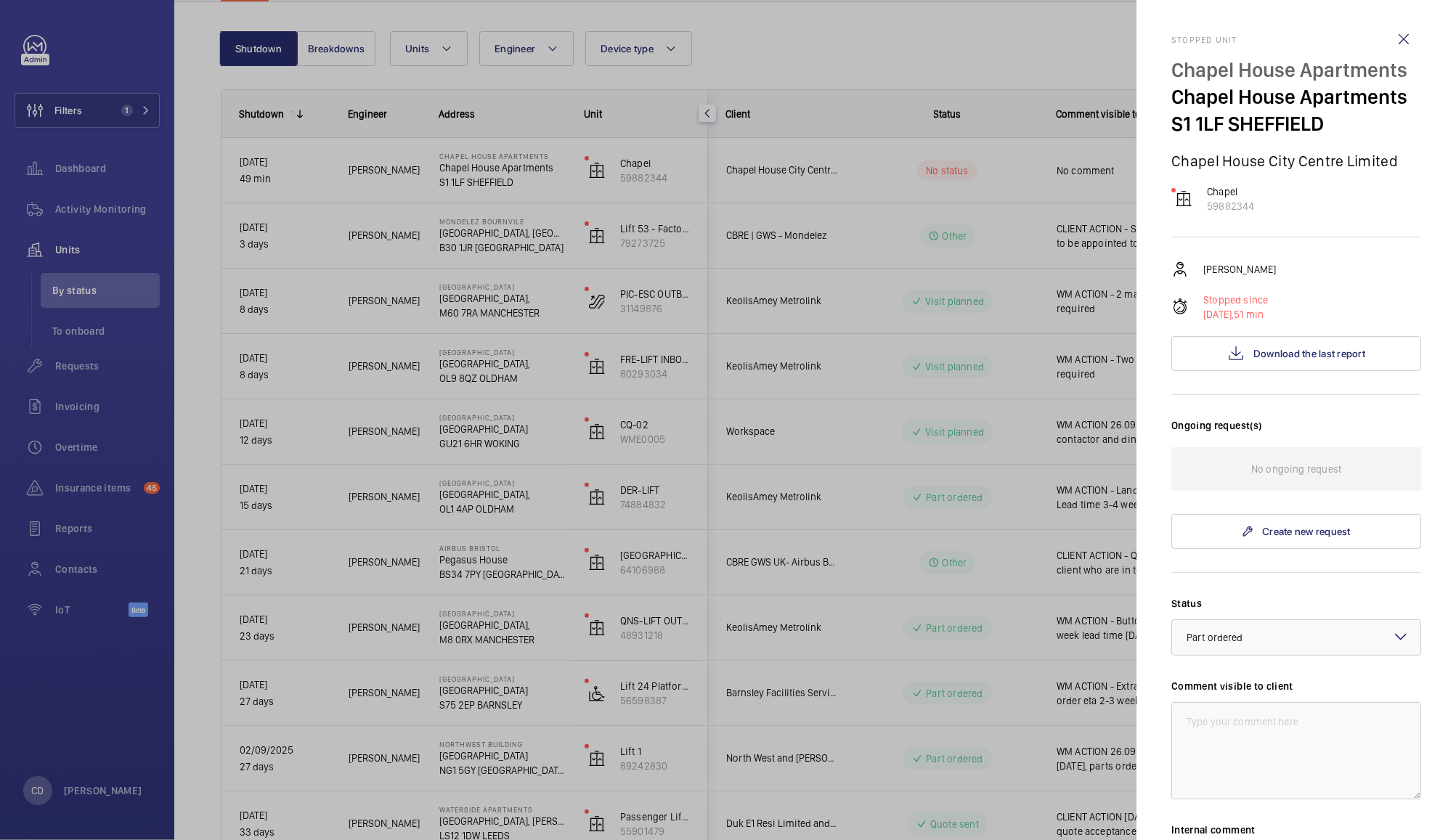
click at [957, 431] on div at bounding box center [728, 420] width 1456 height 840
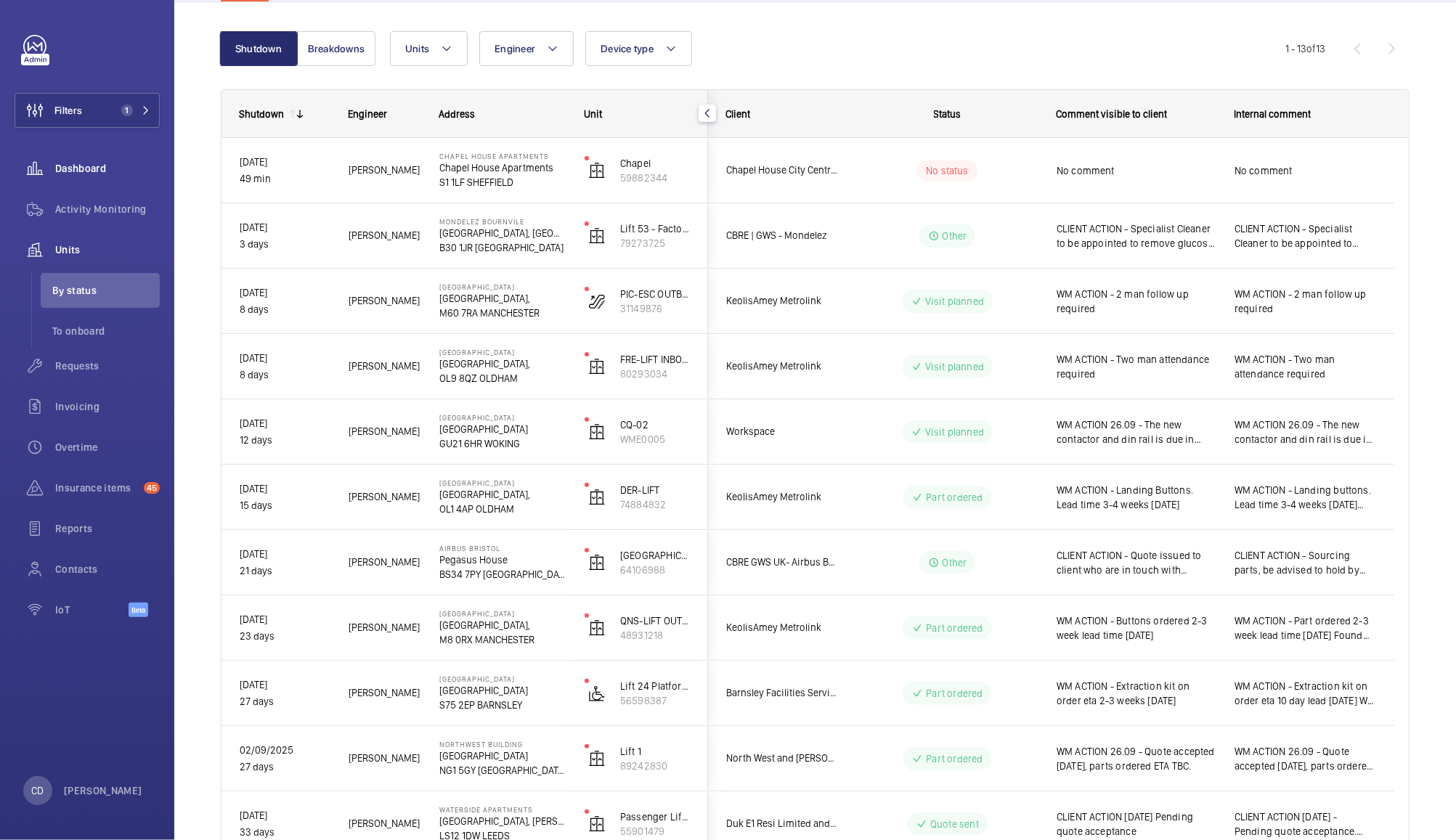
click at [92, 158] on div "Dashboard" at bounding box center [87, 168] width 145 height 35
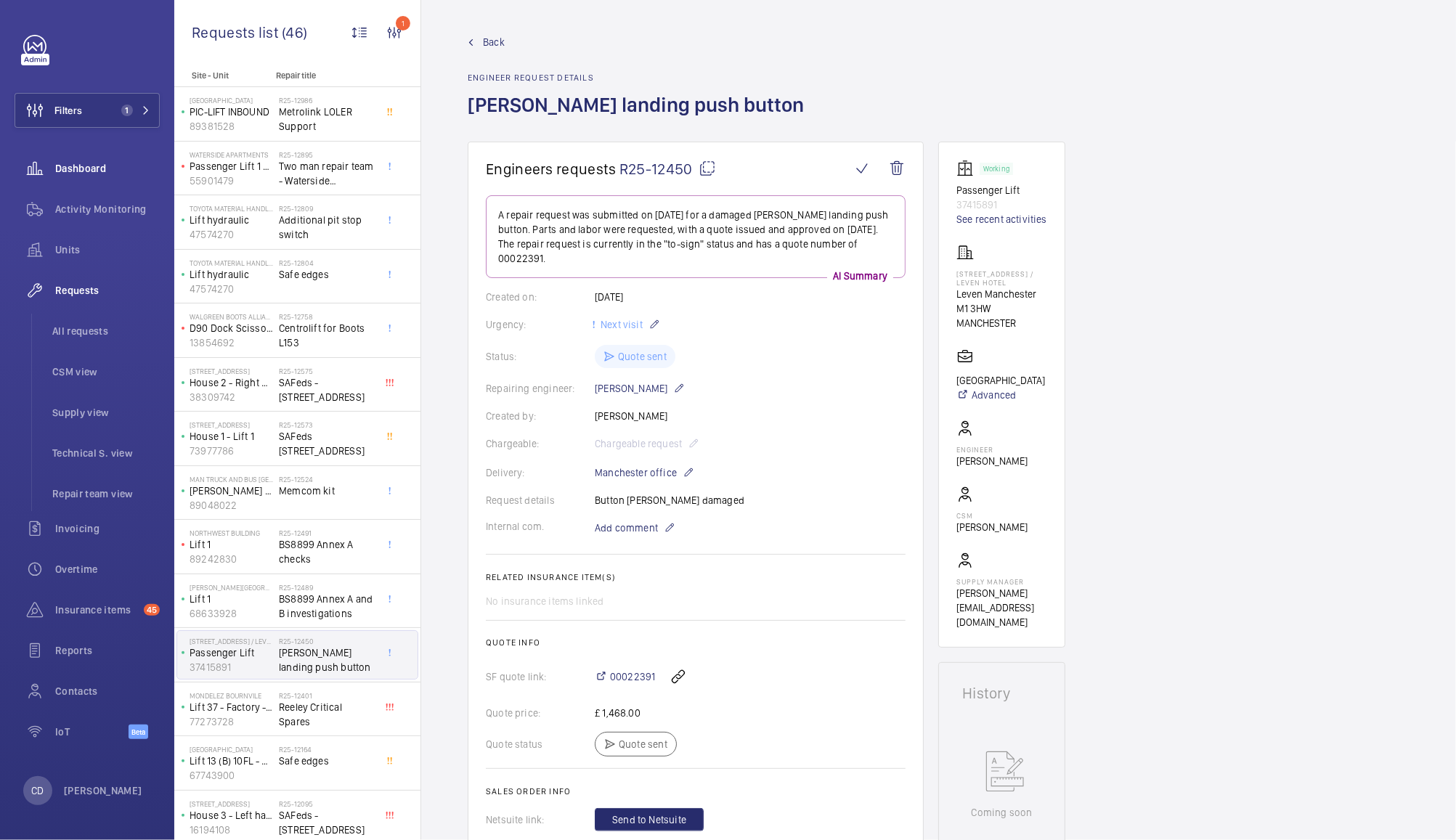
click at [52, 174] on wm-front-icon-button at bounding box center [35, 168] width 41 height 35
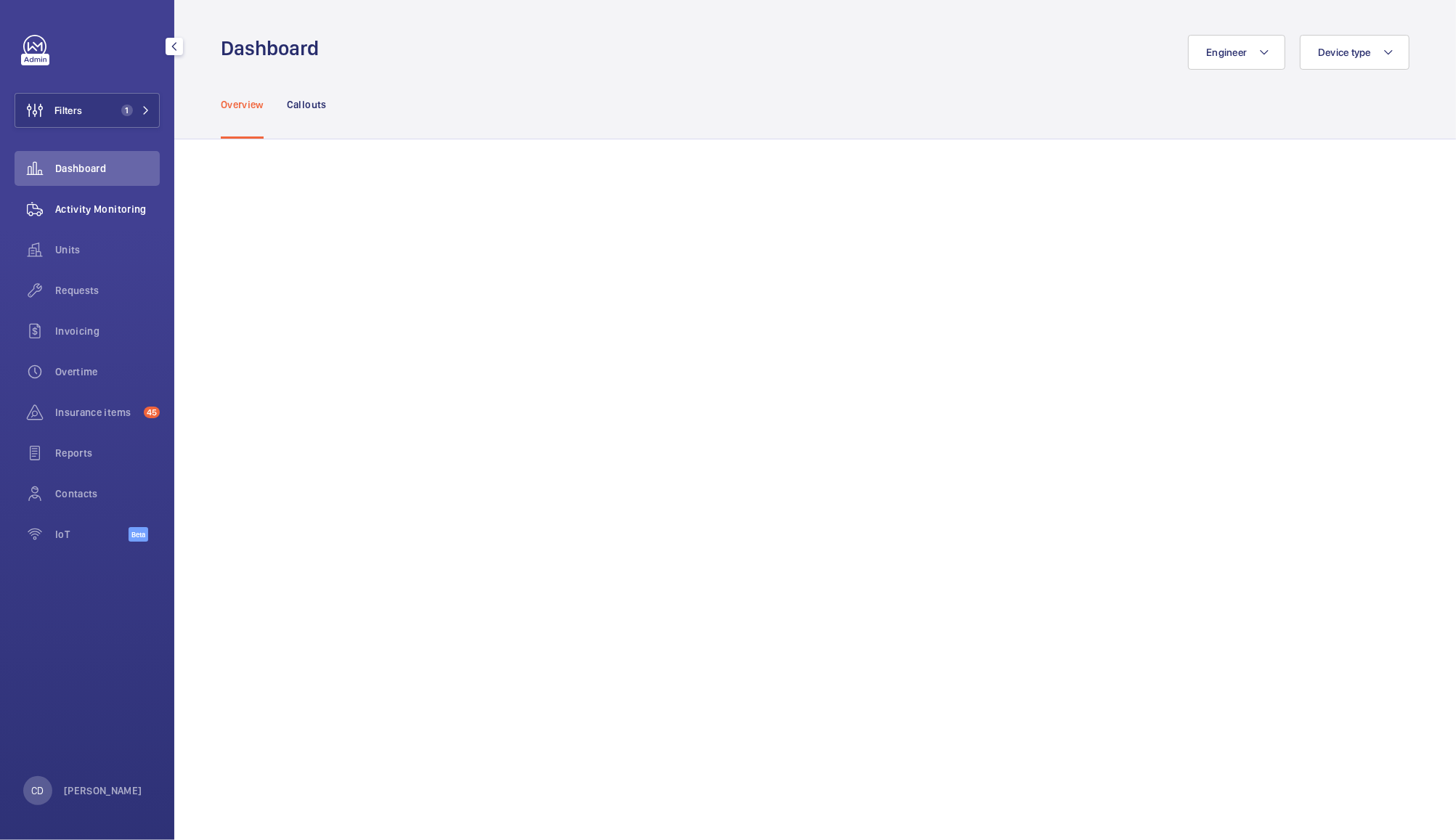
click at [102, 208] on span "Activity Monitoring" at bounding box center [107, 209] width 105 height 15
